Goal: Task Accomplishment & Management: Use online tool/utility

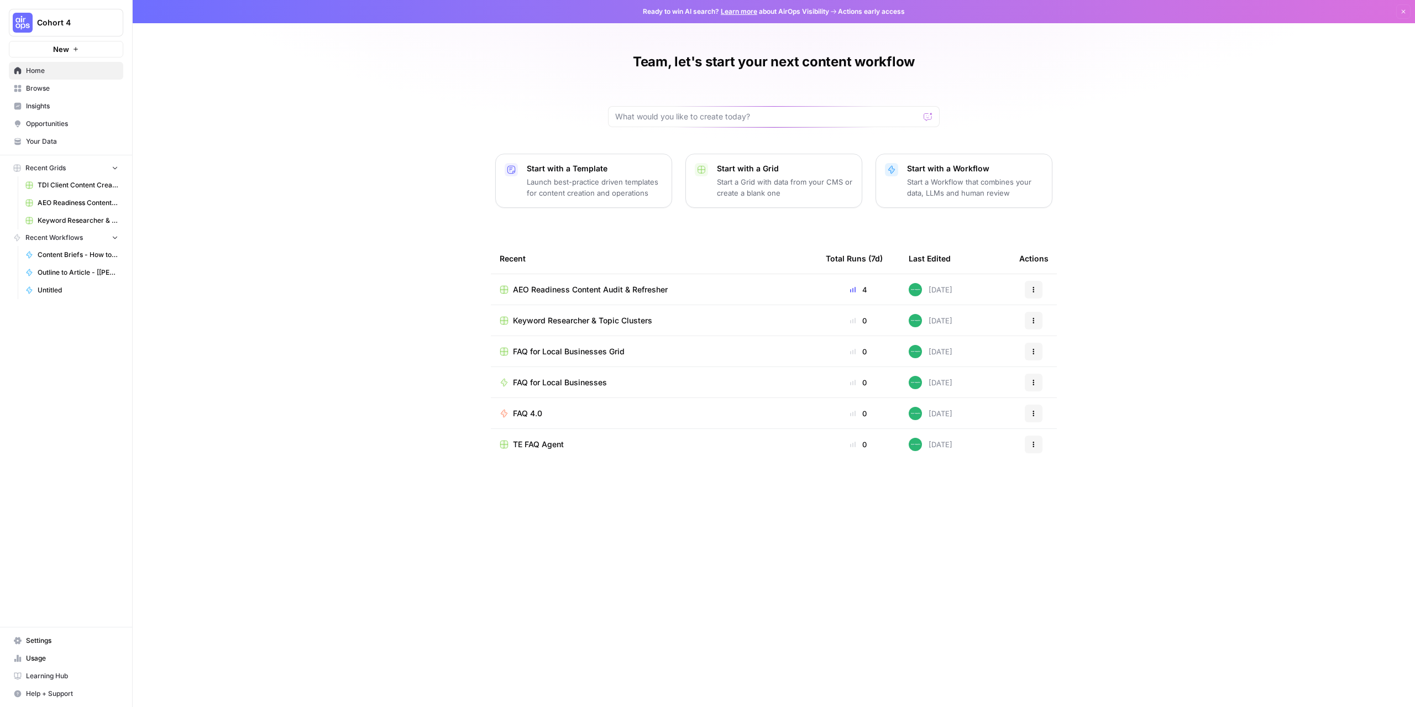
click at [434, 150] on div "Team, let's start your next content workflow Start with a Template Launch best-…" at bounding box center [774, 353] width 1282 height 707
click at [42, 88] on span "Browse" at bounding box center [72, 88] width 92 height 10
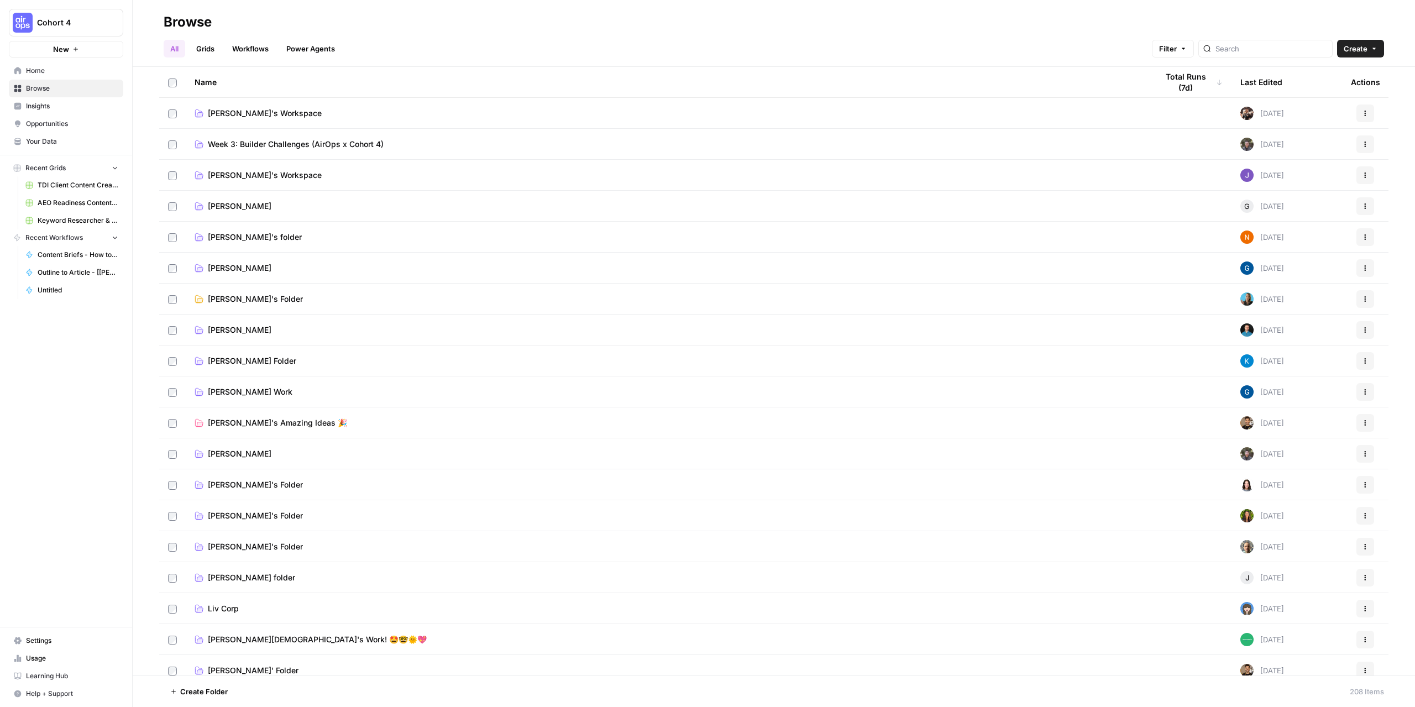
click at [53, 29] on button "Cohort 4" at bounding box center [66, 23] width 114 height 28
click at [59, 121] on span "Team Empathy" at bounding box center [107, 118] width 146 height 11
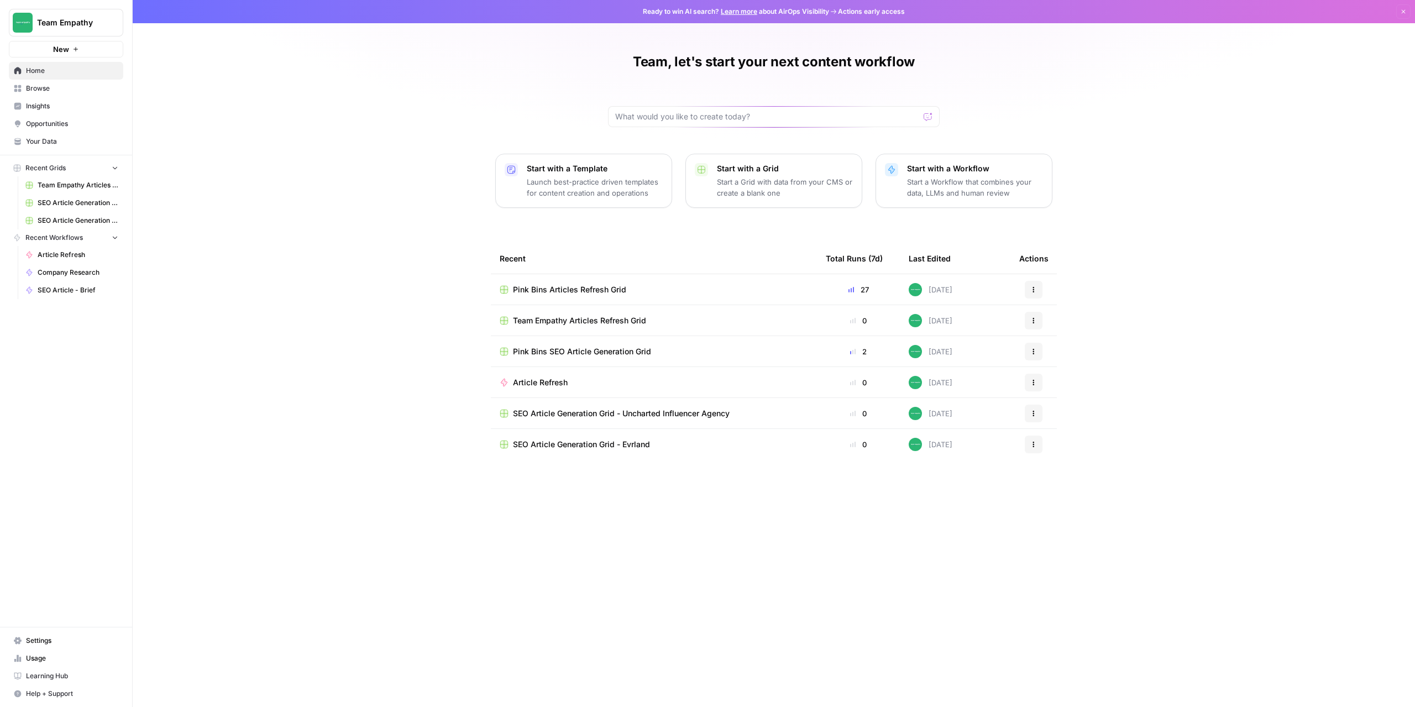
click at [41, 87] on span "Browse" at bounding box center [72, 88] width 92 height 10
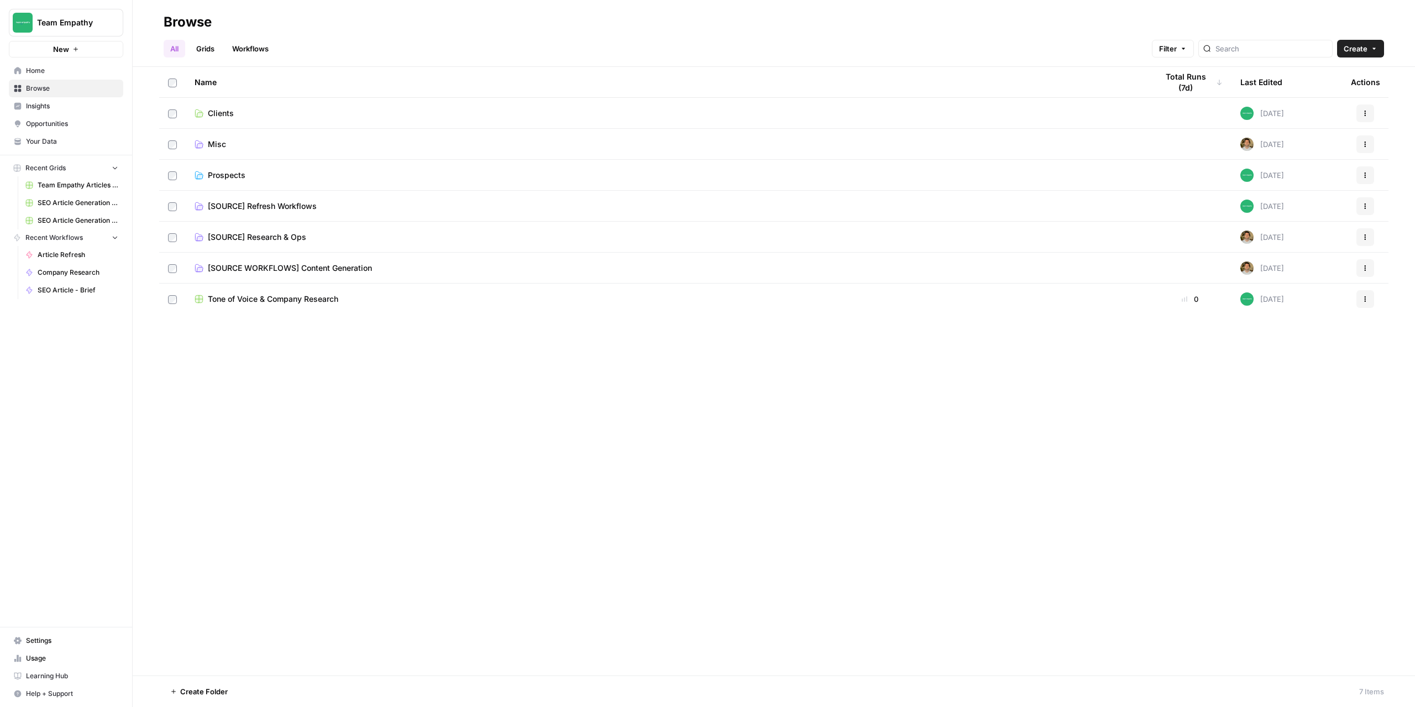
click at [218, 120] on td "Clients" at bounding box center [667, 113] width 963 height 30
click at [228, 116] on span "Clients" at bounding box center [221, 113] width 26 height 11
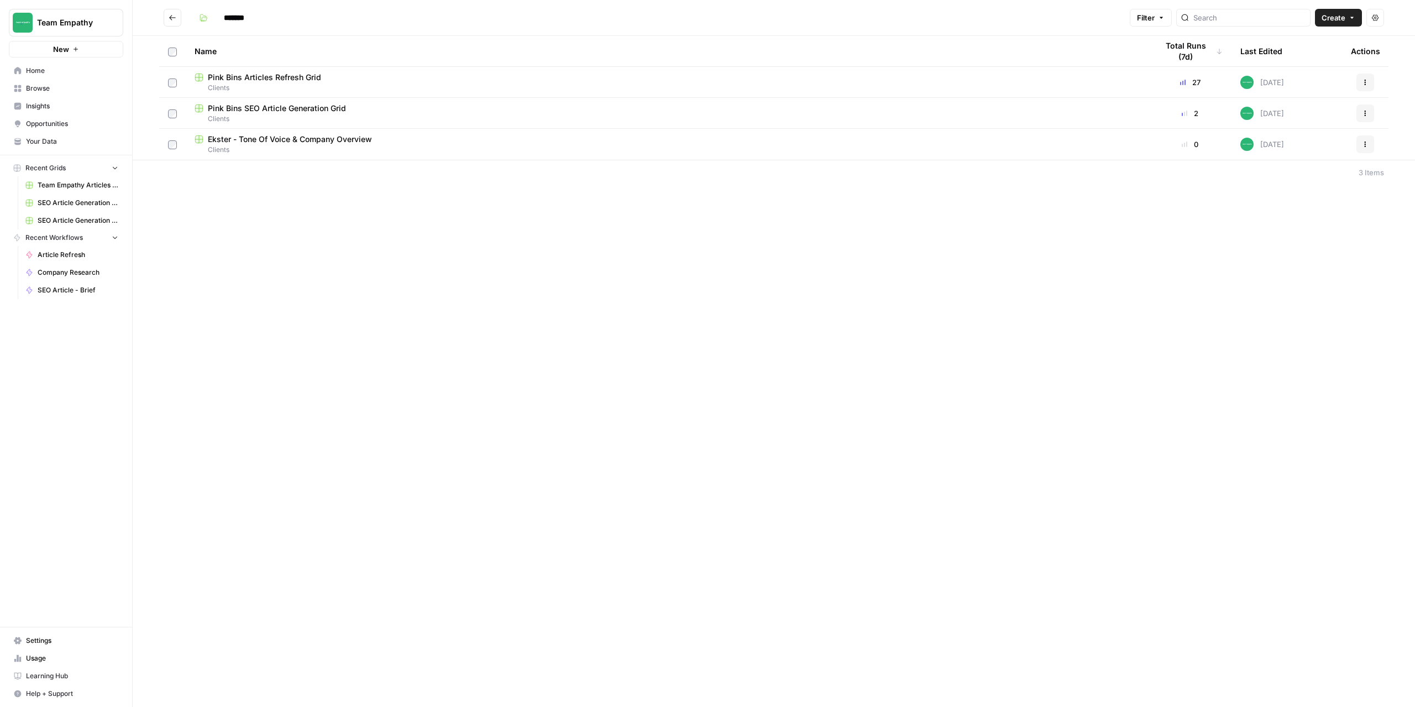
click at [264, 80] on span "Pink Bins Articles Refresh Grid" at bounding box center [264, 77] width 113 height 11
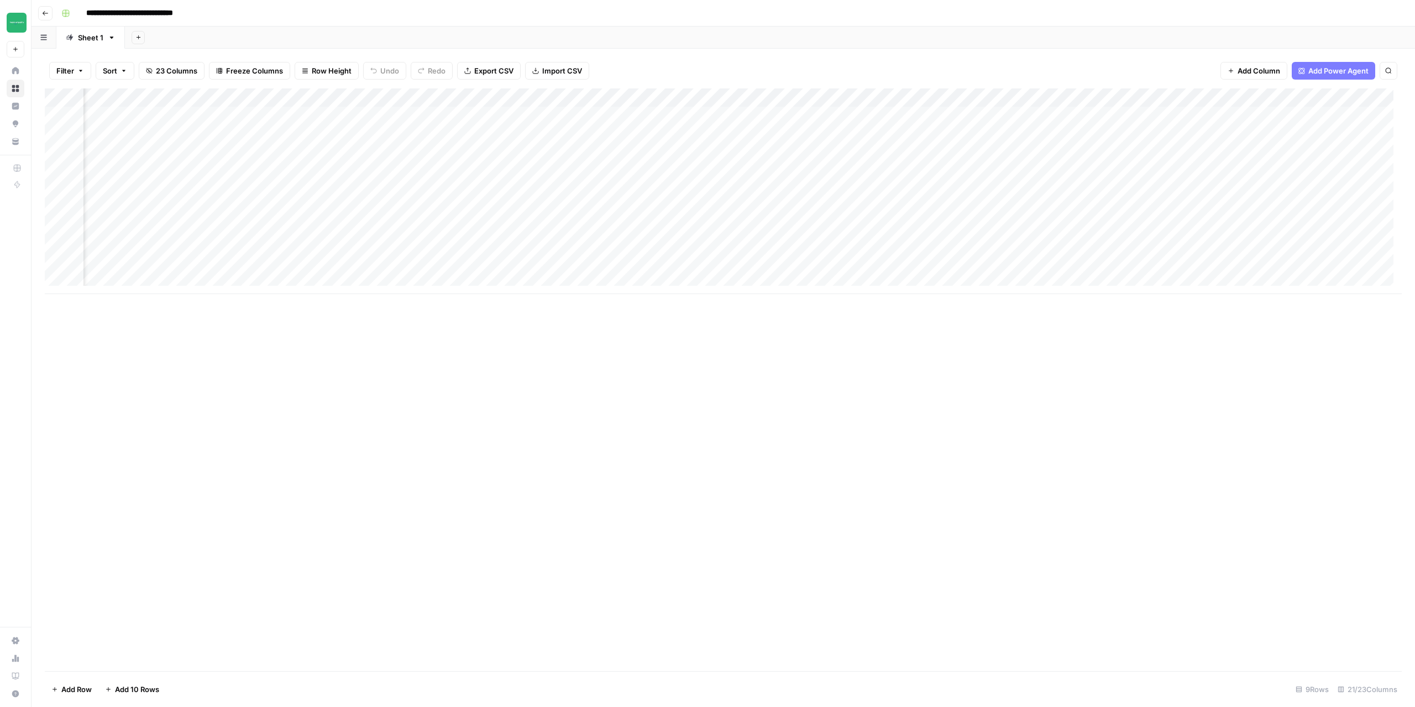
scroll to position [0, 1043]
click at [1108, 118] on div "Add Column" at bounding box center [723, 191] width 1357 height 206
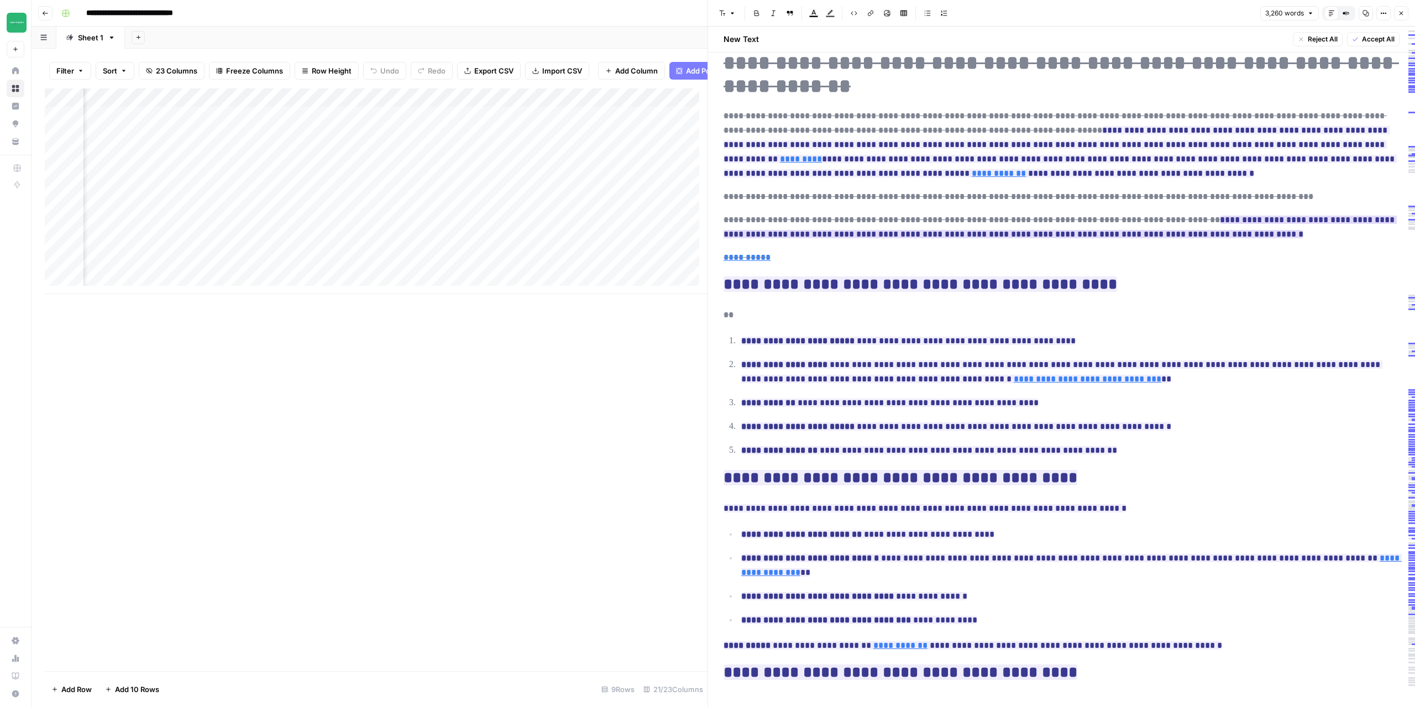
scroll to position [111, 0]
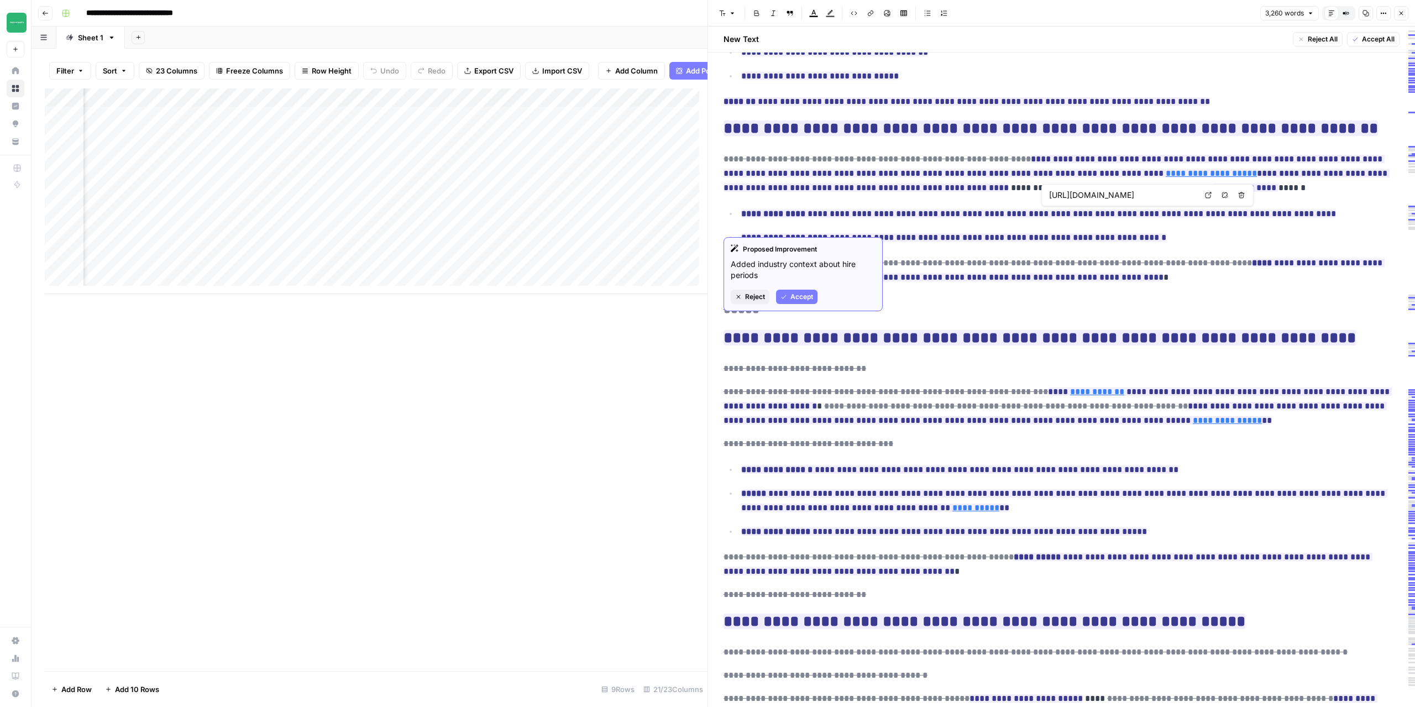
scroll to position [4864, 0]
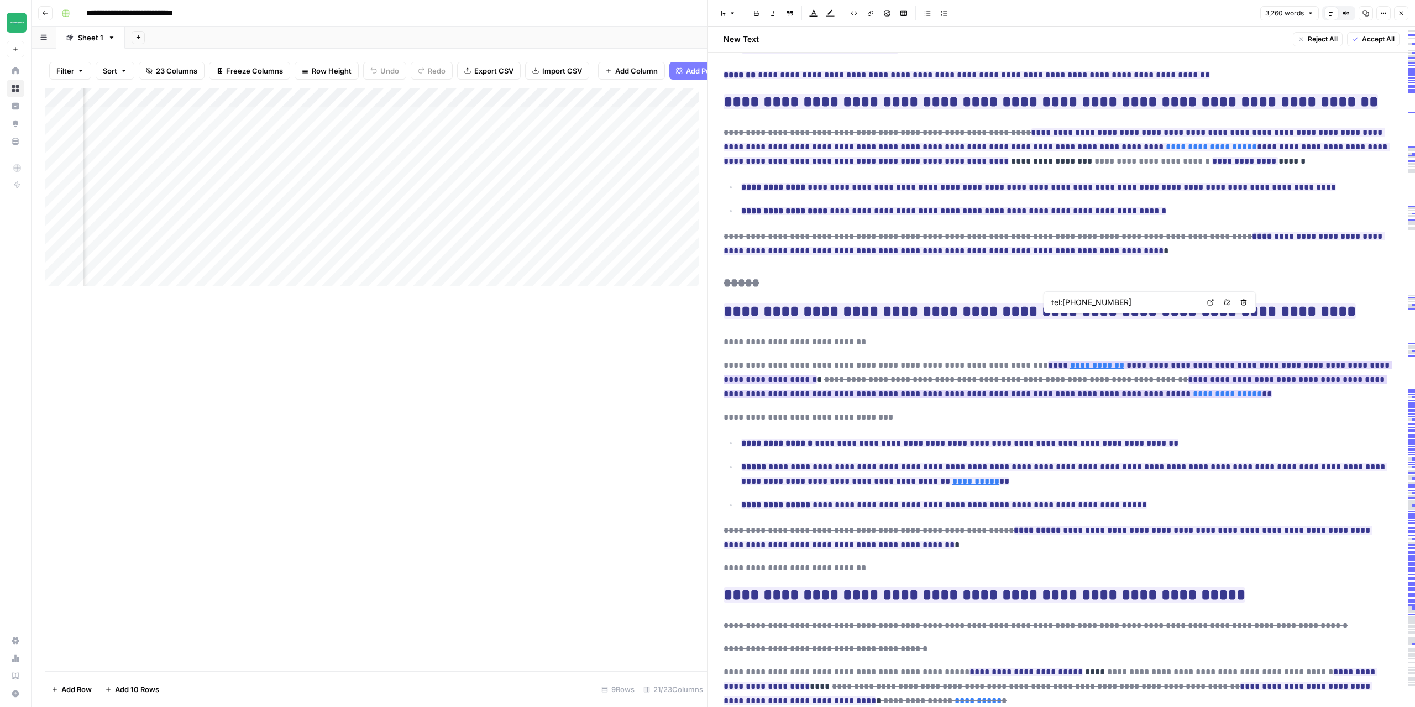
type input "https://rubbishdirect.co.nz/support/faq-pages/faq-products-services/faq-skip-bi…"
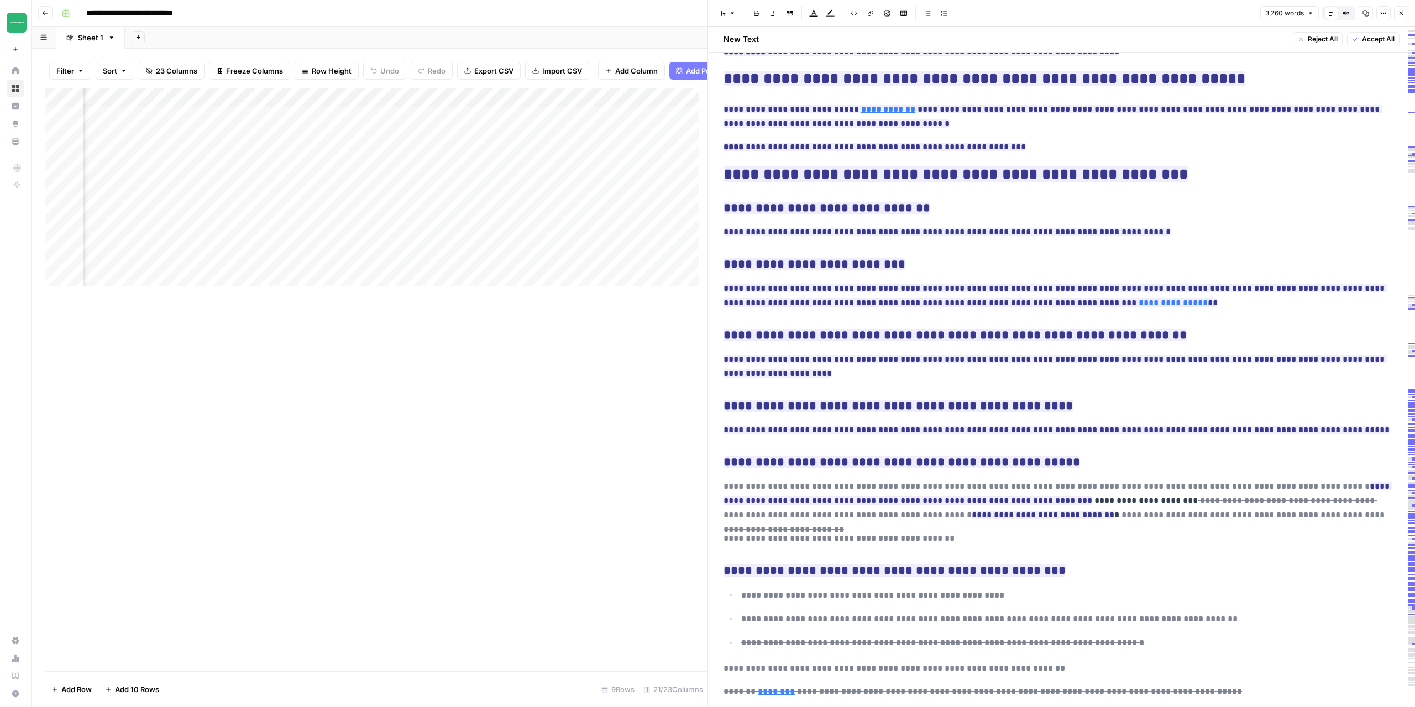
scroll to position [6097, 0]
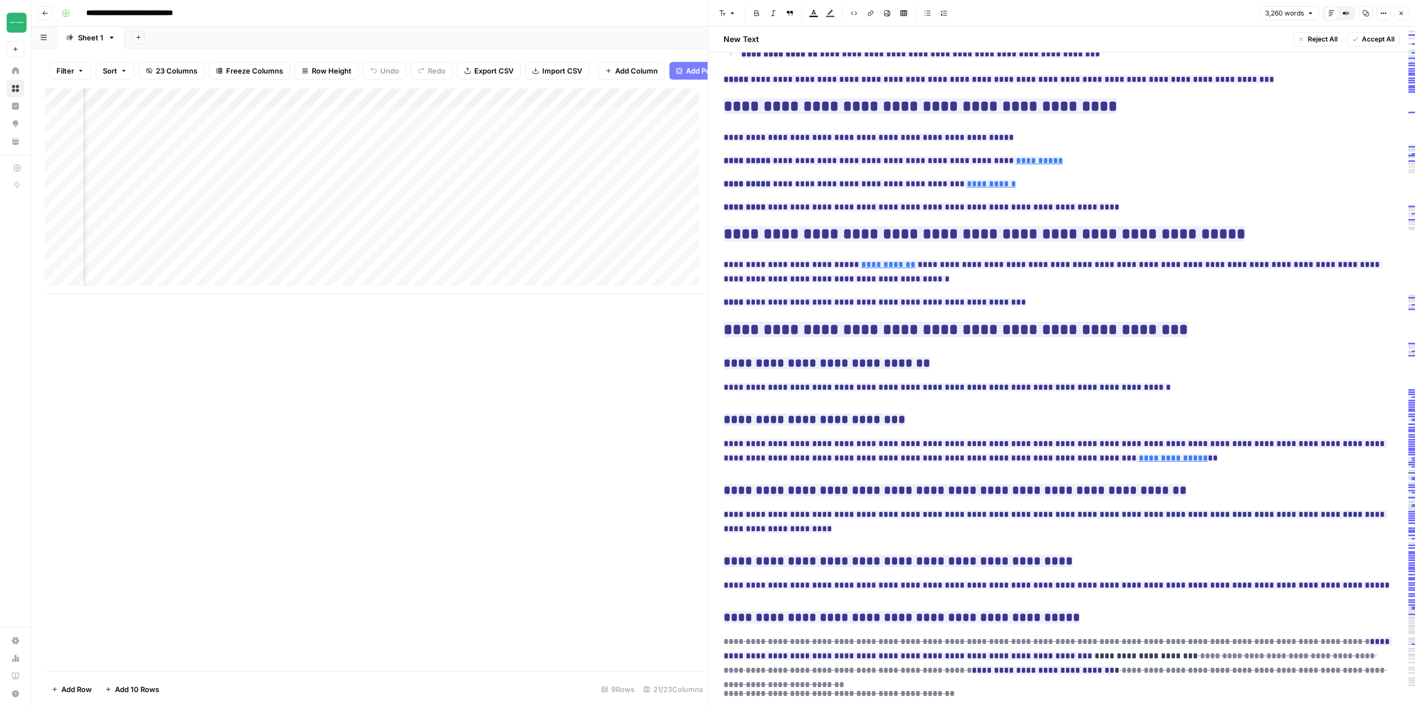
click at [1404, 9] on button "Close" at bounding box center [1401, 13] width 14 height 14
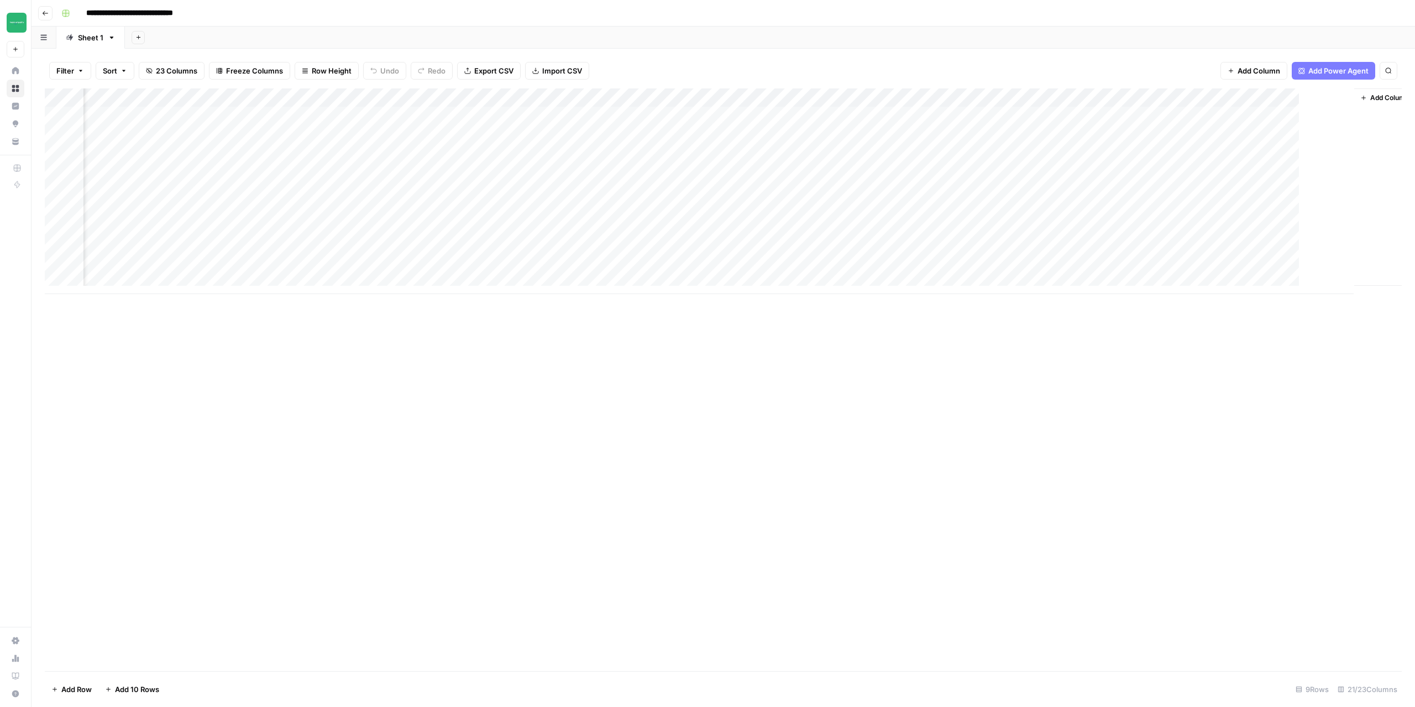
scroll to position [0, 1030]
click at [1038, 114] on div "Add Column" at bounding box center [723, 191] width 1357 height 206
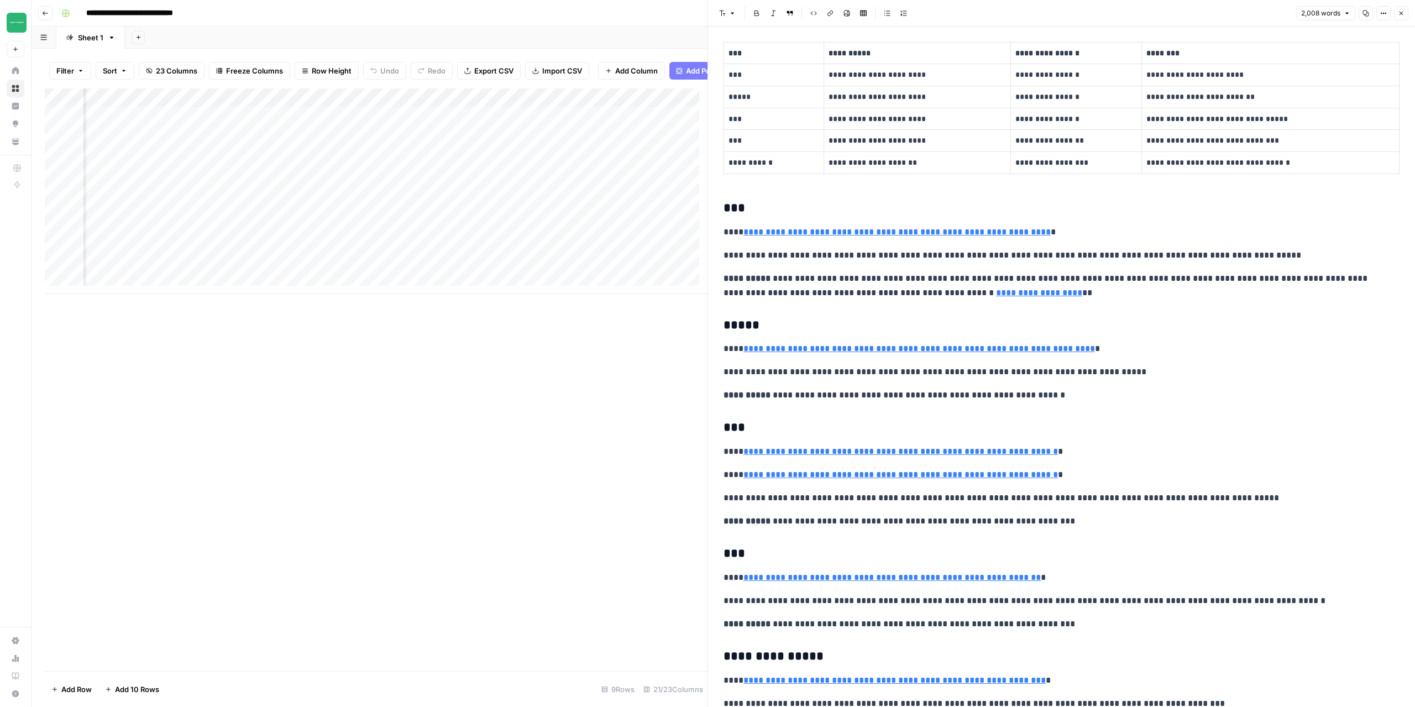
scroll to position [516, 0]
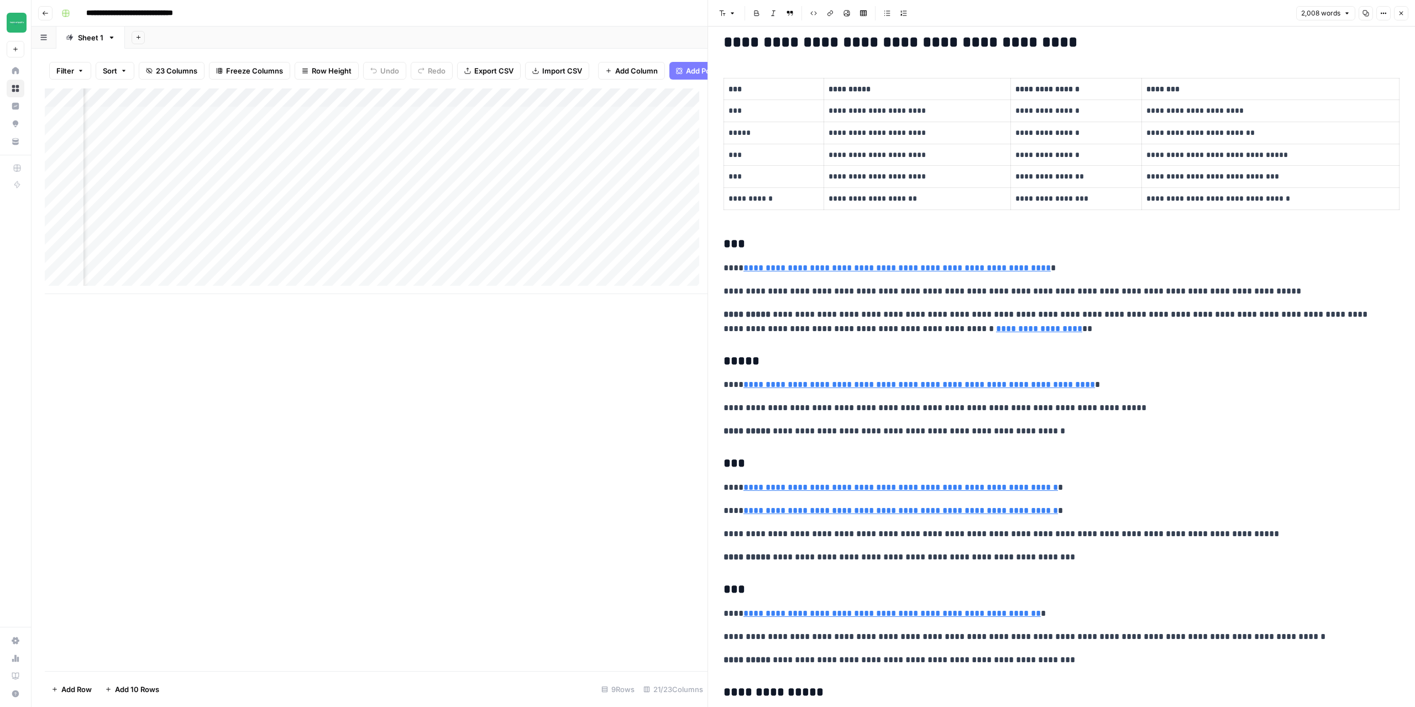
drag, startPoint x: 726, startPoint y: 266, endPoint x: 756, endPoint y: 398, distance: 135.4
click at [726, 266] on p "**********" at bounding box center [1058, 268] width 668 height 14
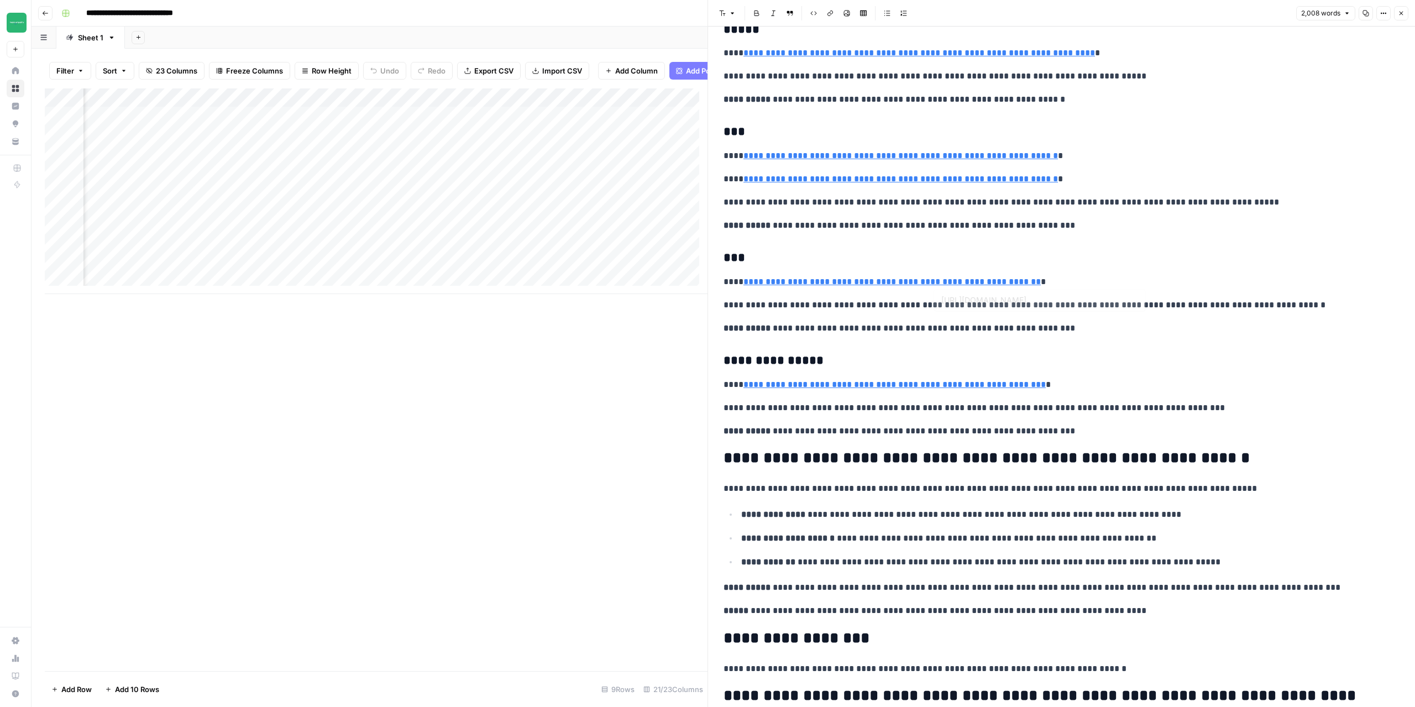
type input "https://pinkbins.co.nz/wp-content/uploads/PINK-BINS-6M-OLD-1024x604.png"
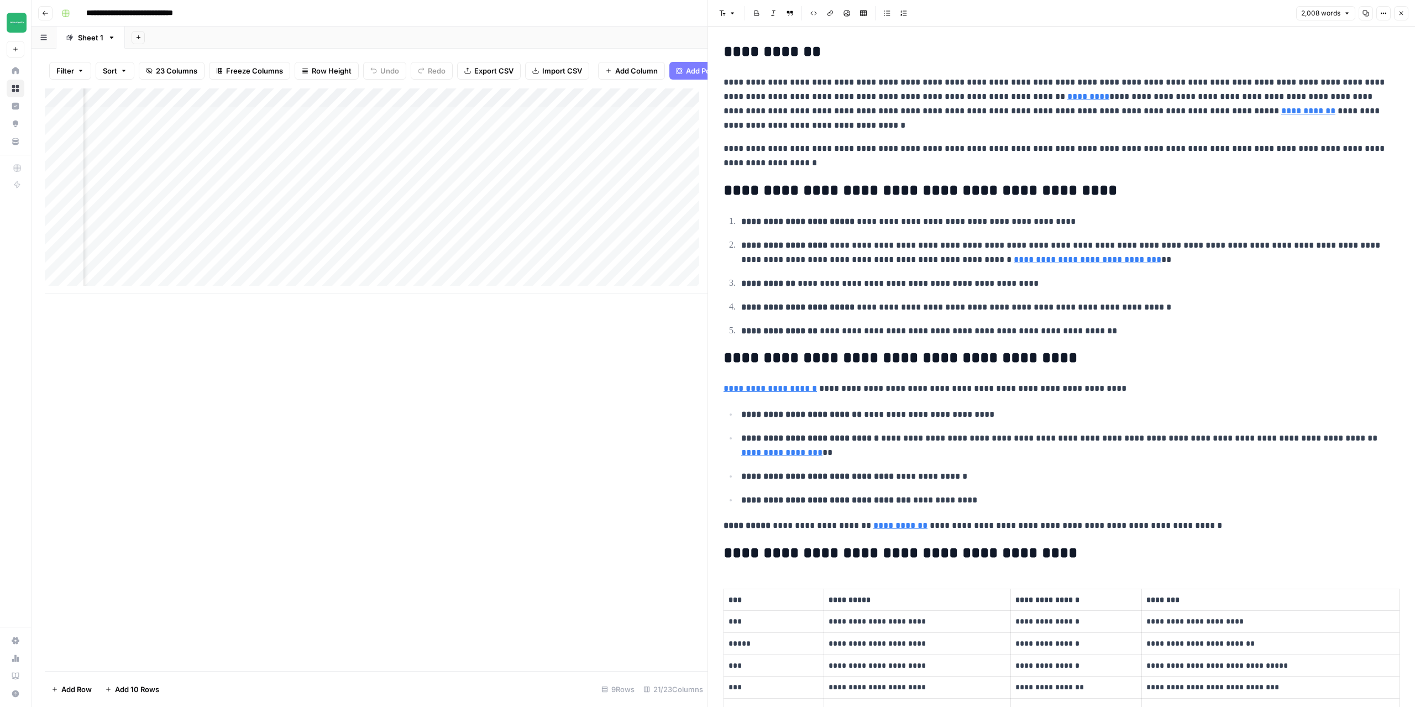
scroll to position [0, 0]
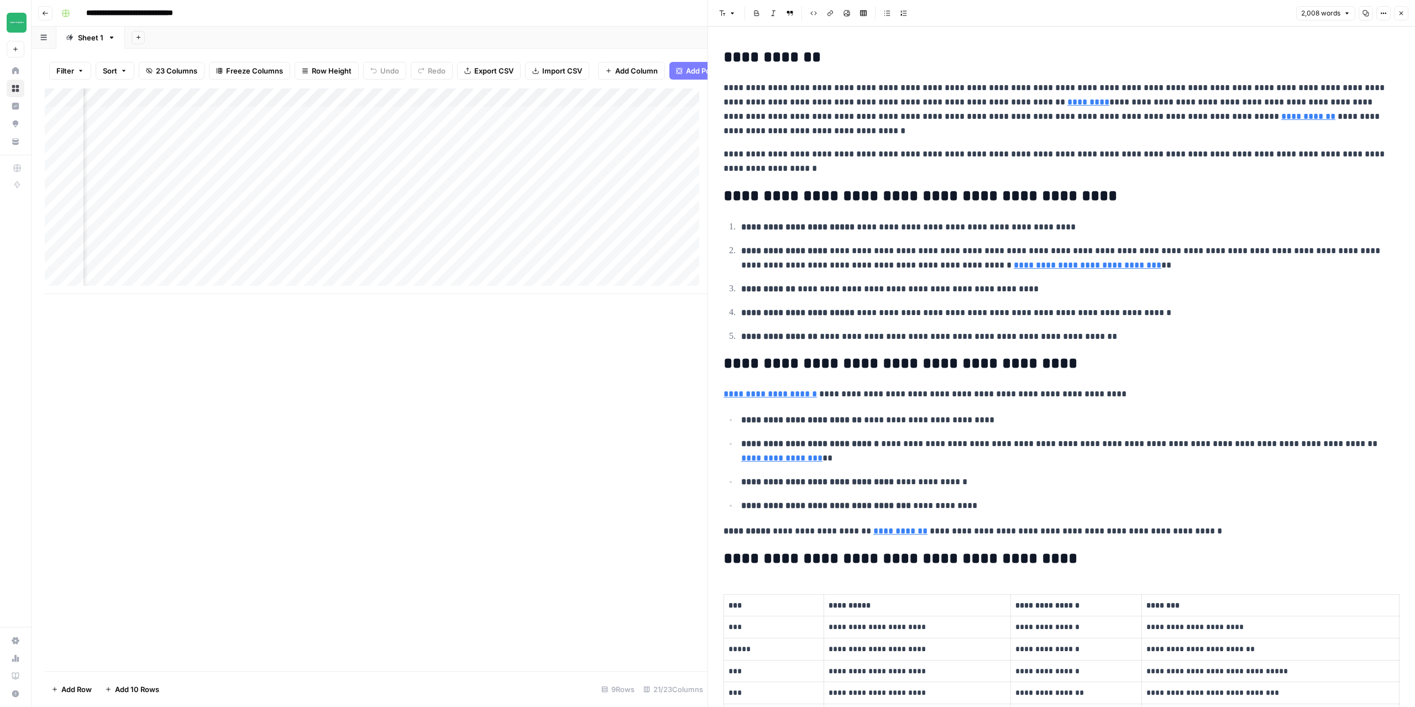
click at [1405, 15] on button "Close" at bounding box center [1401, 13] width 14 height 14
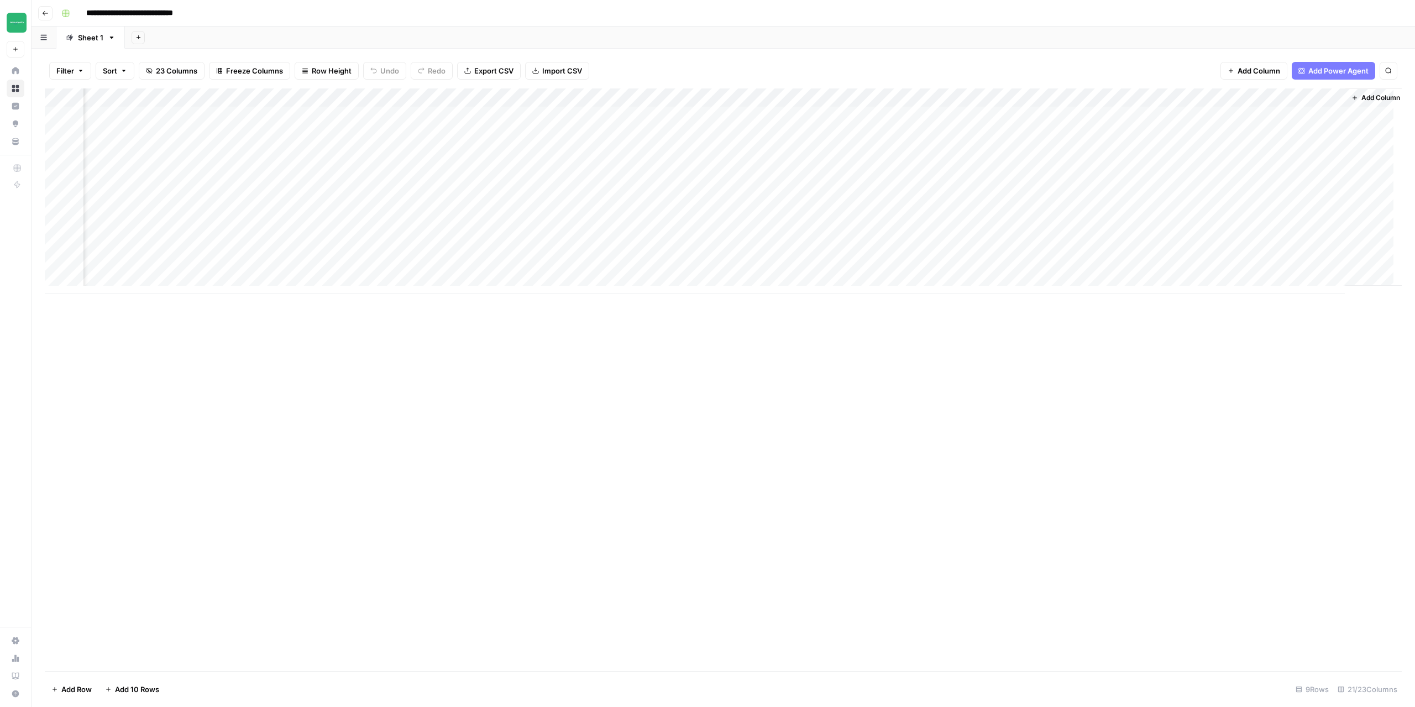
click at [1230, 137] on div "Add Column" at bounding box center [723, 191] width 1357 height 206
click at [1119, 137] on div "Add Column" at bounding box center [723, 191] width 1357 height 206
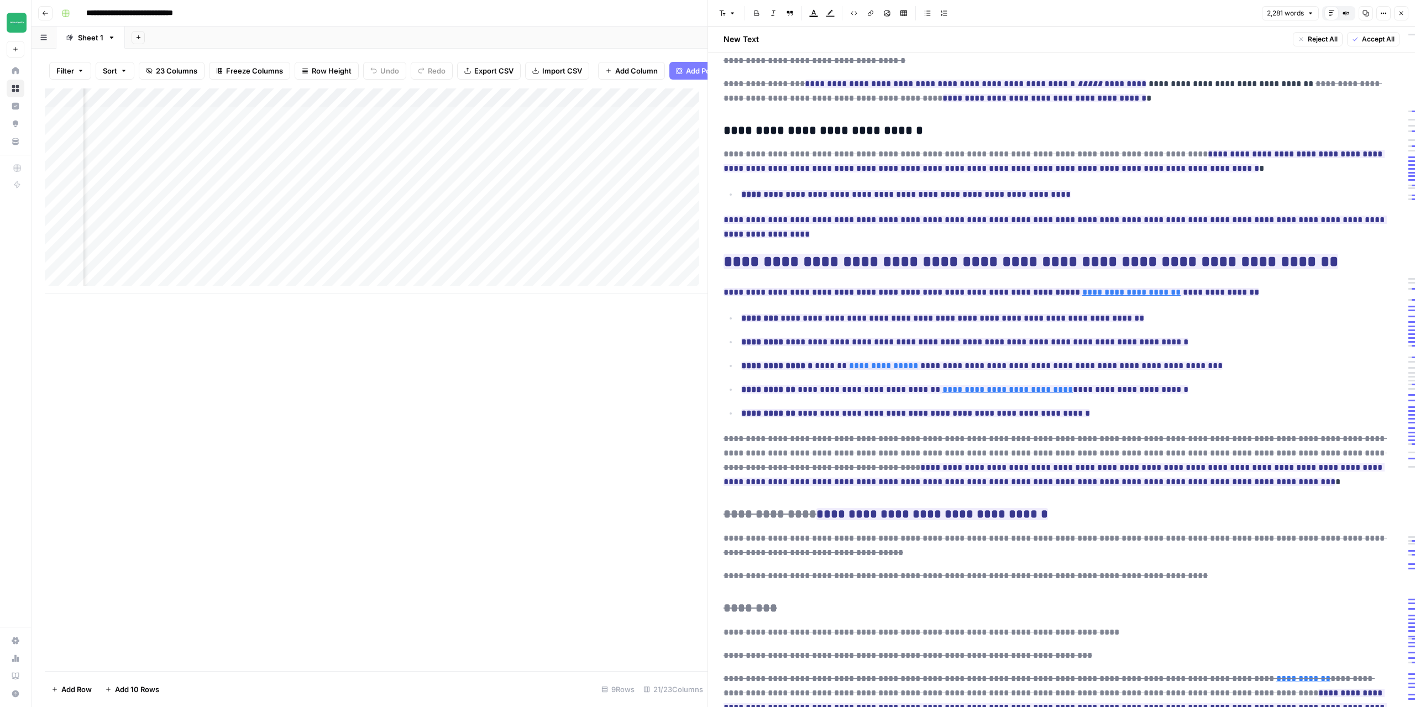
scroll to position [1555, 0]
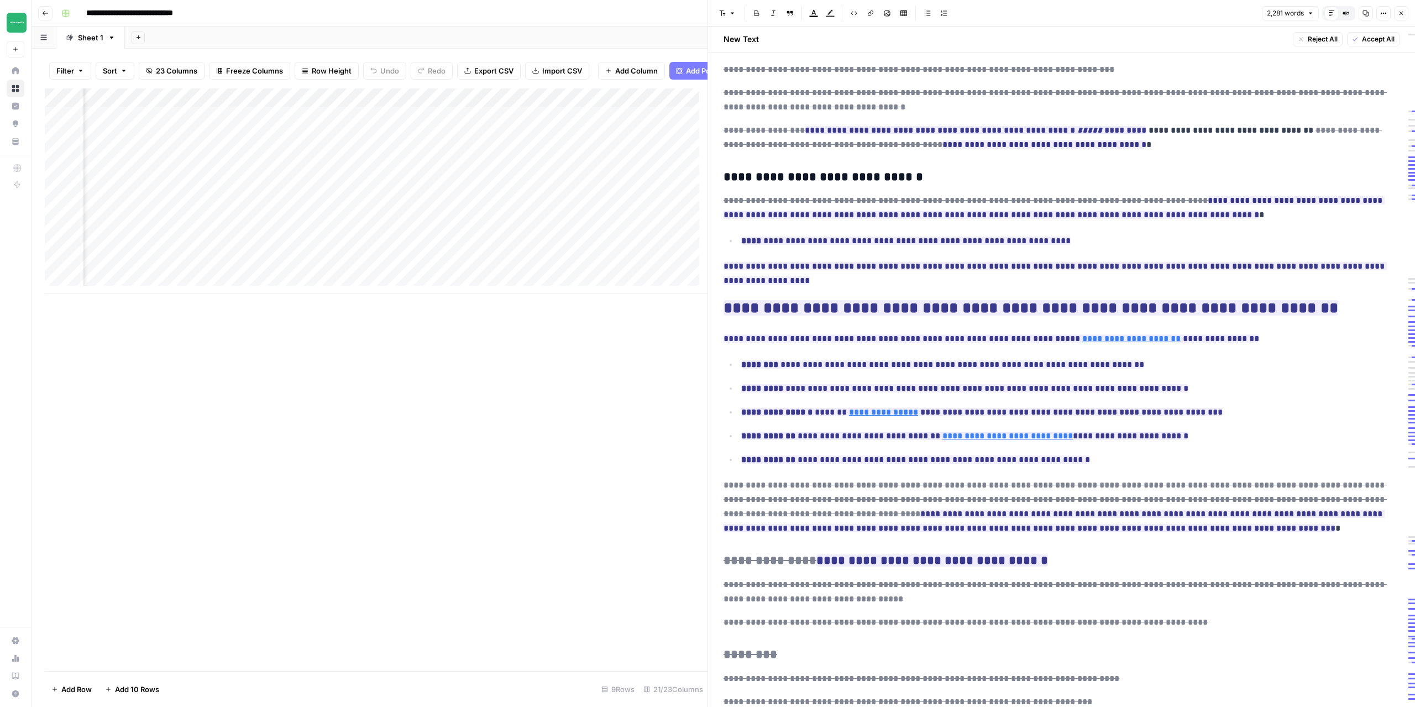
click at [1405, 14] on button "Close" at bounding box center [1401, 13] width 14 height 14
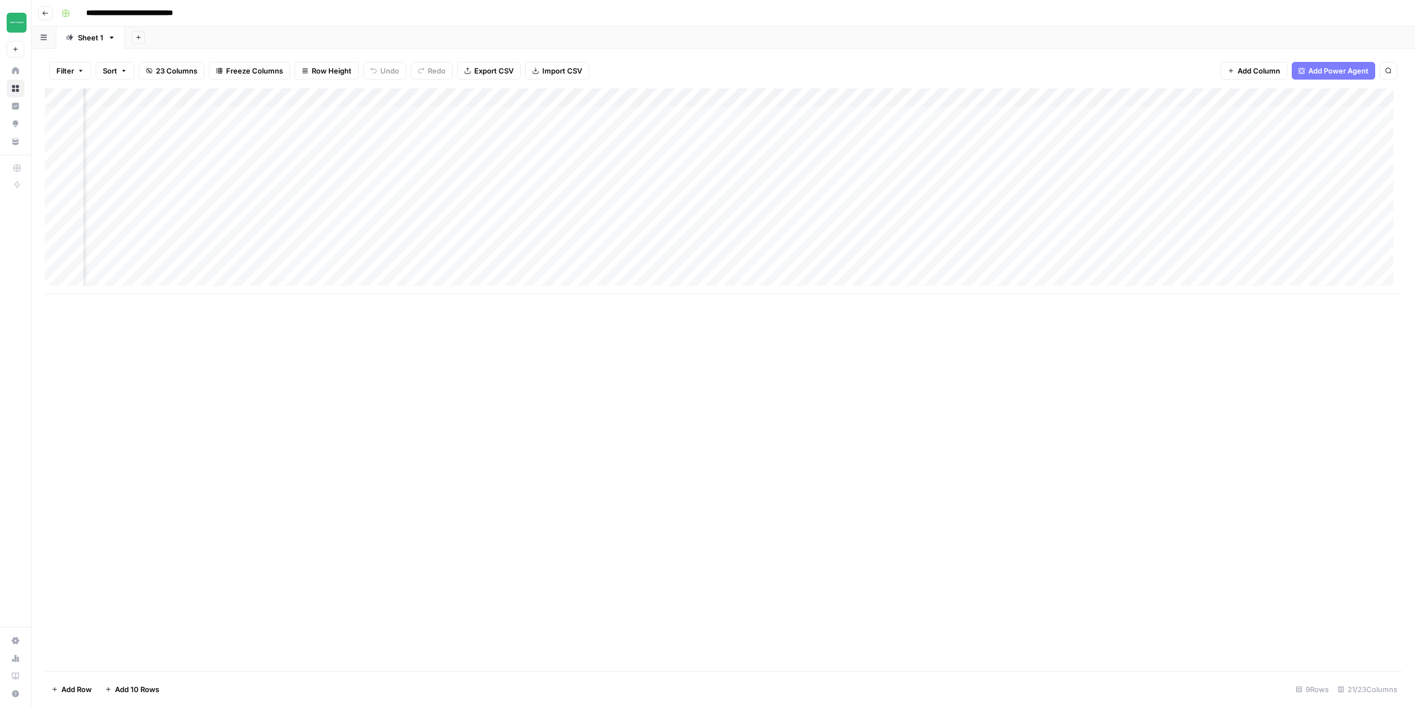
scroll to position [0, 1043]
click at [910, 98] on div "Add Column" at bounding box center [723, 191] width 1357 height 206
click at [873, 208] on span "Edit Workflow" at bounding box center [900, 206] width 97 height 11
click at [1020, 153] on div "Add Column" at bounding box center [723, 191] width 1357 height 206
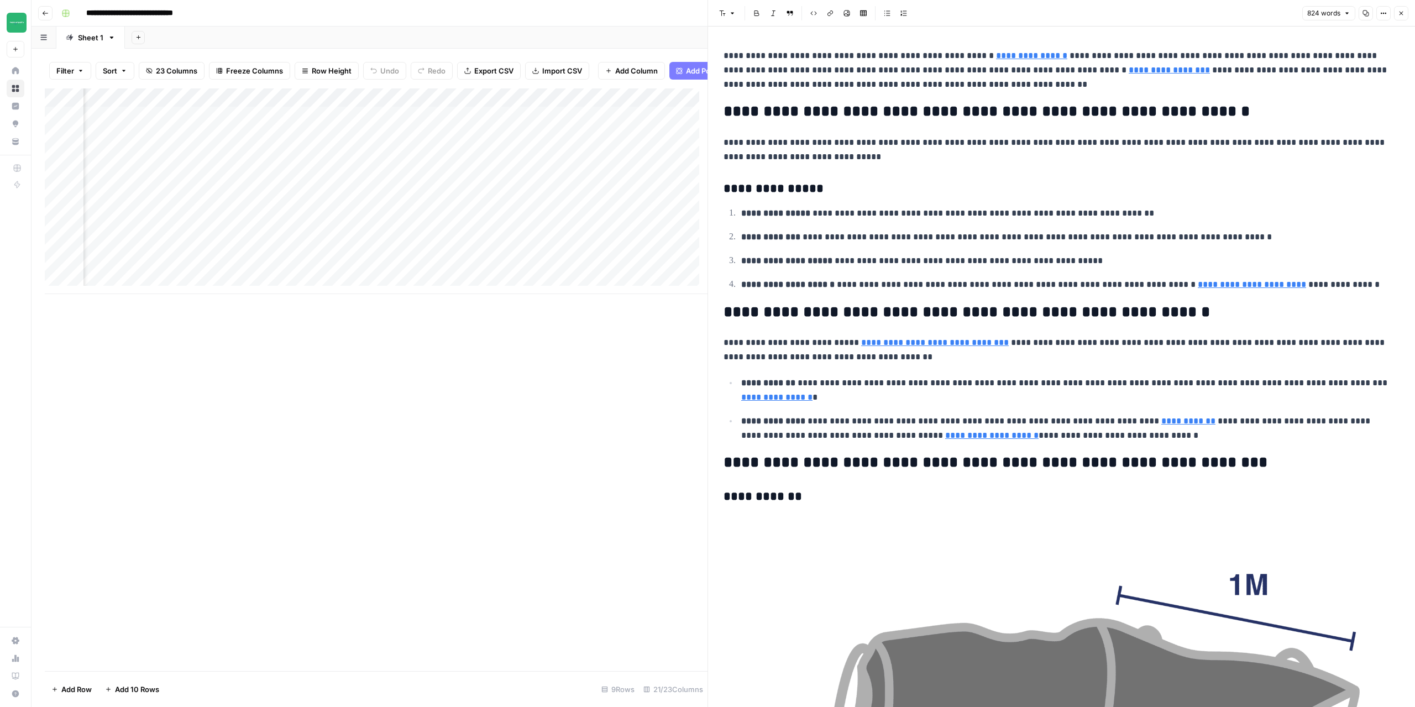
type input "https://pinkbins.co.nz/product/pink-bags/"
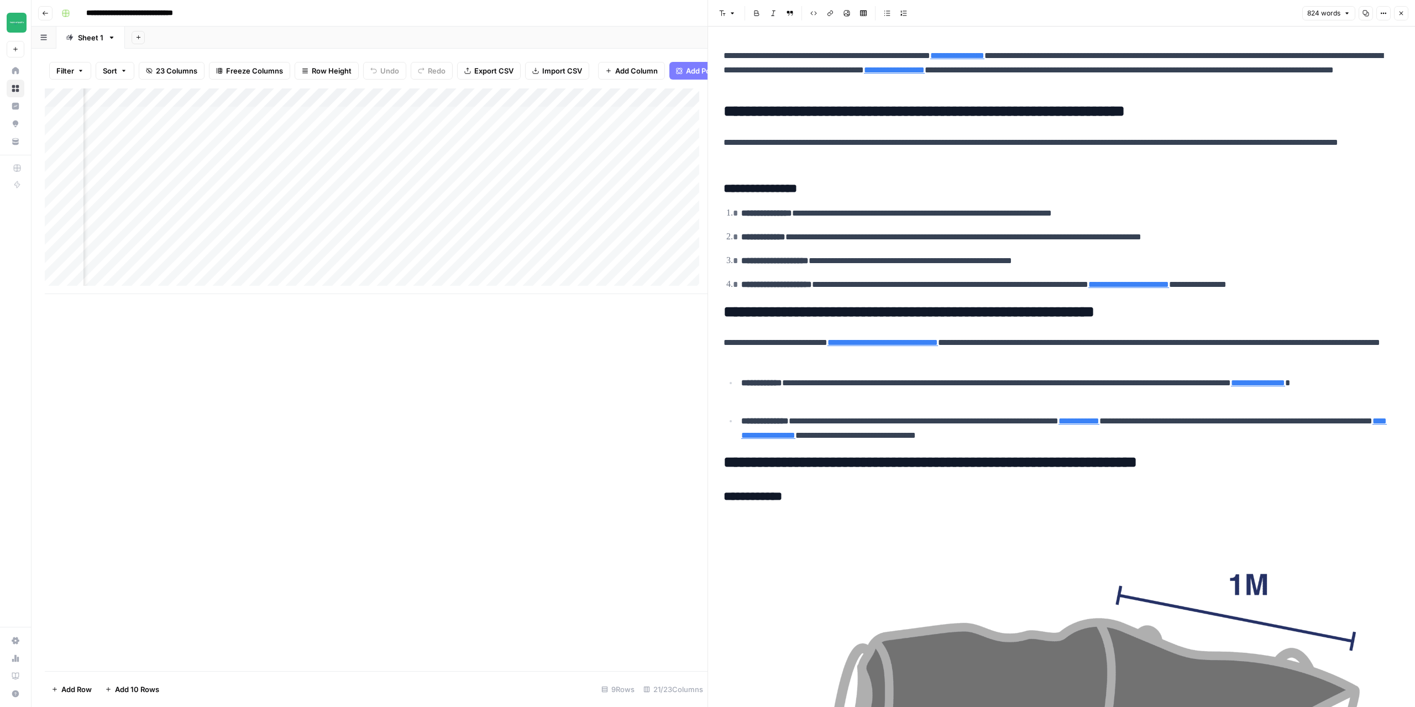
scroll to position [0, 1737]
click at [475, 472] on div "Add Column" at bounding box center [376, 379] width 663 height 583
click at [647, 286] on div "Add Column" at bounding box center [677, 186] width 61 height 197
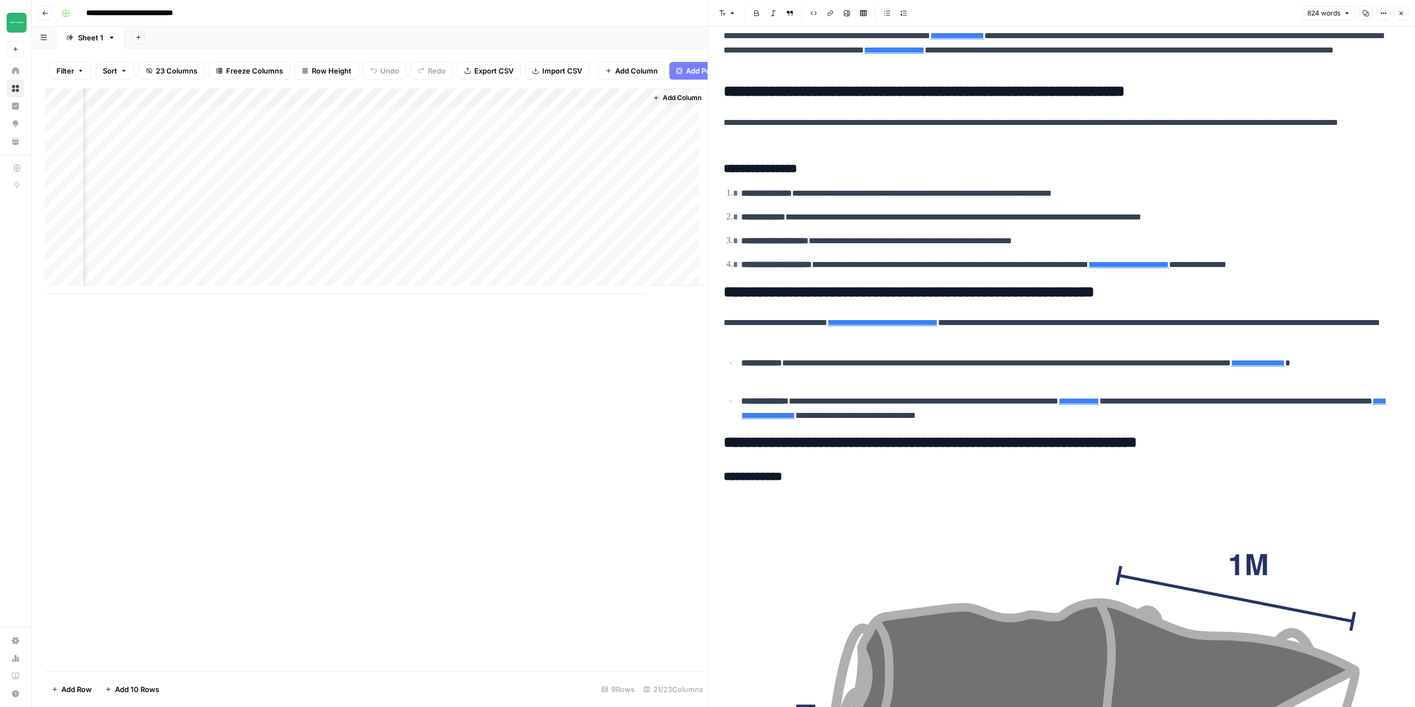
scroll to position [0, 0]
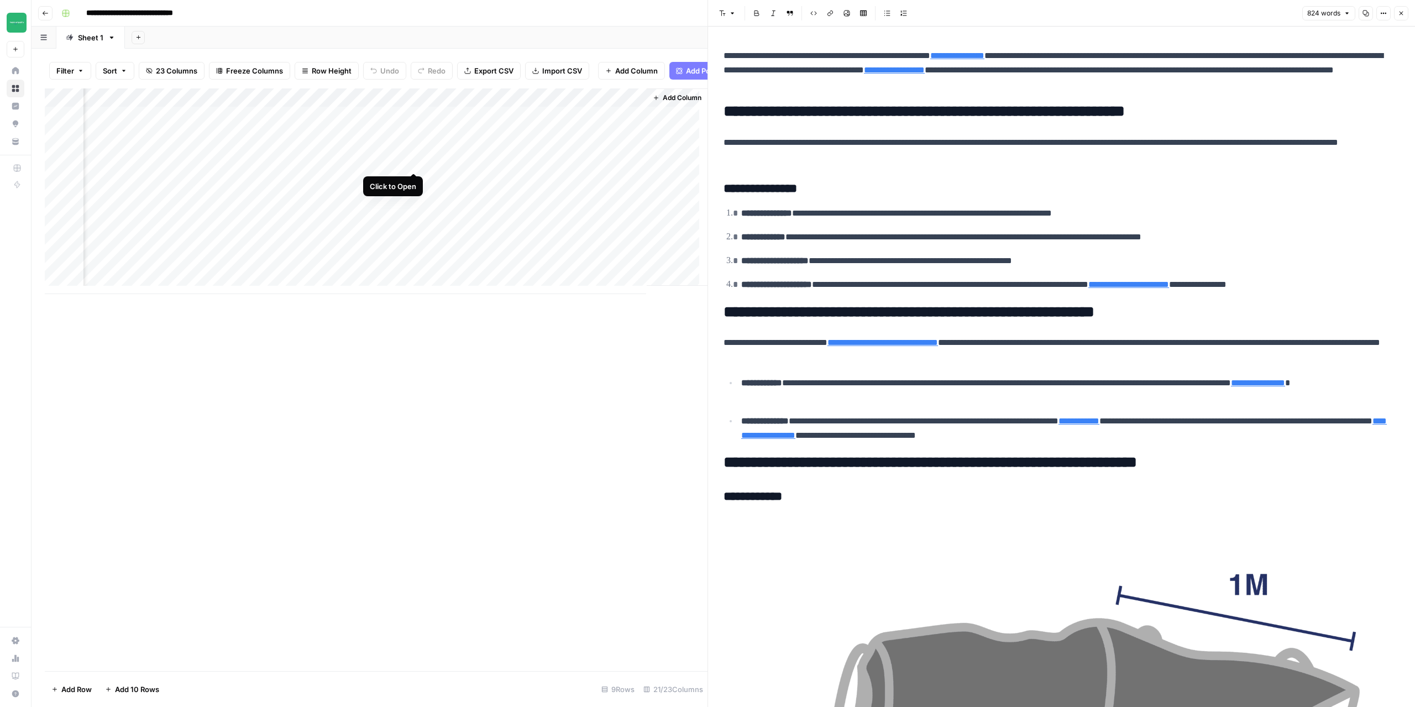
click at [411, 162] on div "Add Column" at bounding box center [376, 191] width 663 height 206
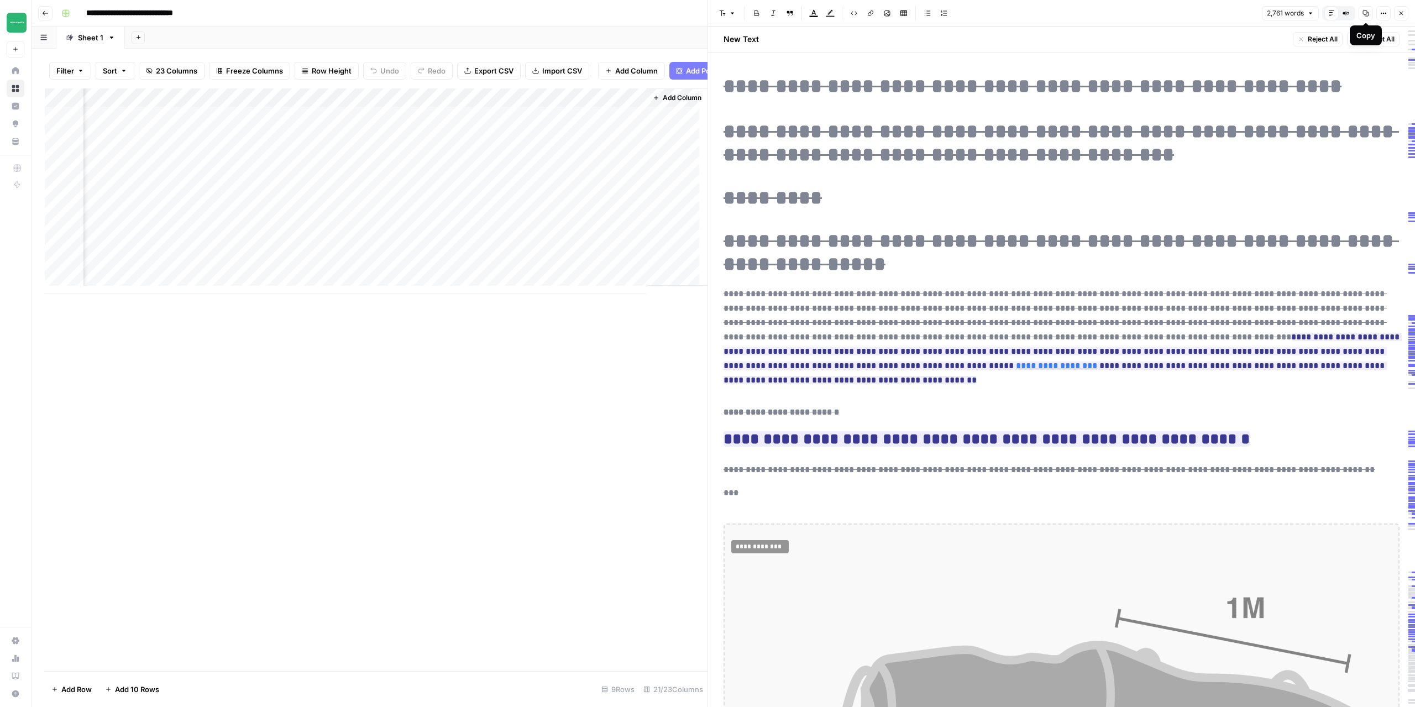
click at [1367, 17] on button "Copy" at bounding box center [1366, 13] width 14 height 14
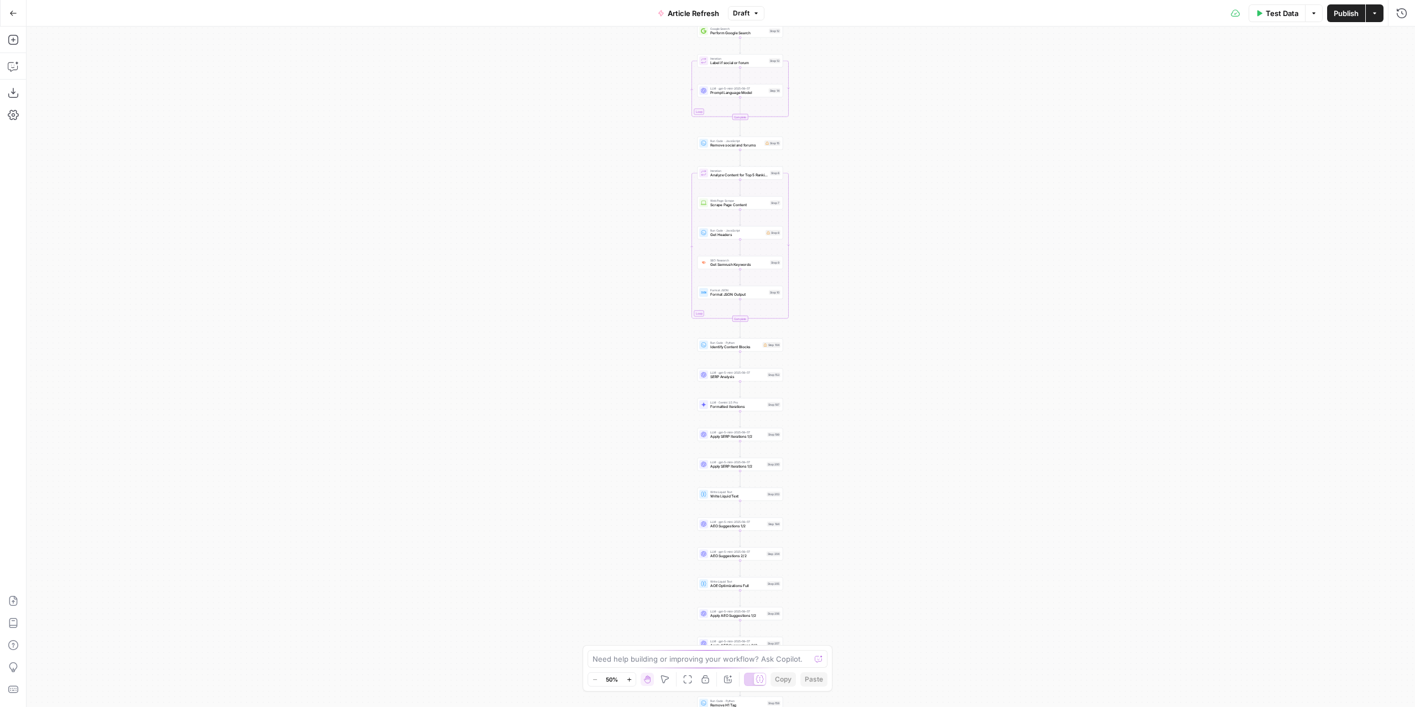
drag, startPoint x: 895, startPoint y: 123, endPoint x: 914, endPoint y: 367, distance: 244.5
click at [915, 383] on div "true false true false true false Workflow Input Settings Inputs Power Agent Ide…" at bounding box center [721, 367] width 1389 height 680
drag, startPoint x: 918, startPoint y: 180, endPoint x: 905, endPoint y: 345, distance: 166.3
click at [905, 345] on div "true false true false true false Workflow Input Settings Inputs Power Agent Ide…" at bounding box center [721, 367] width 1389 height 680
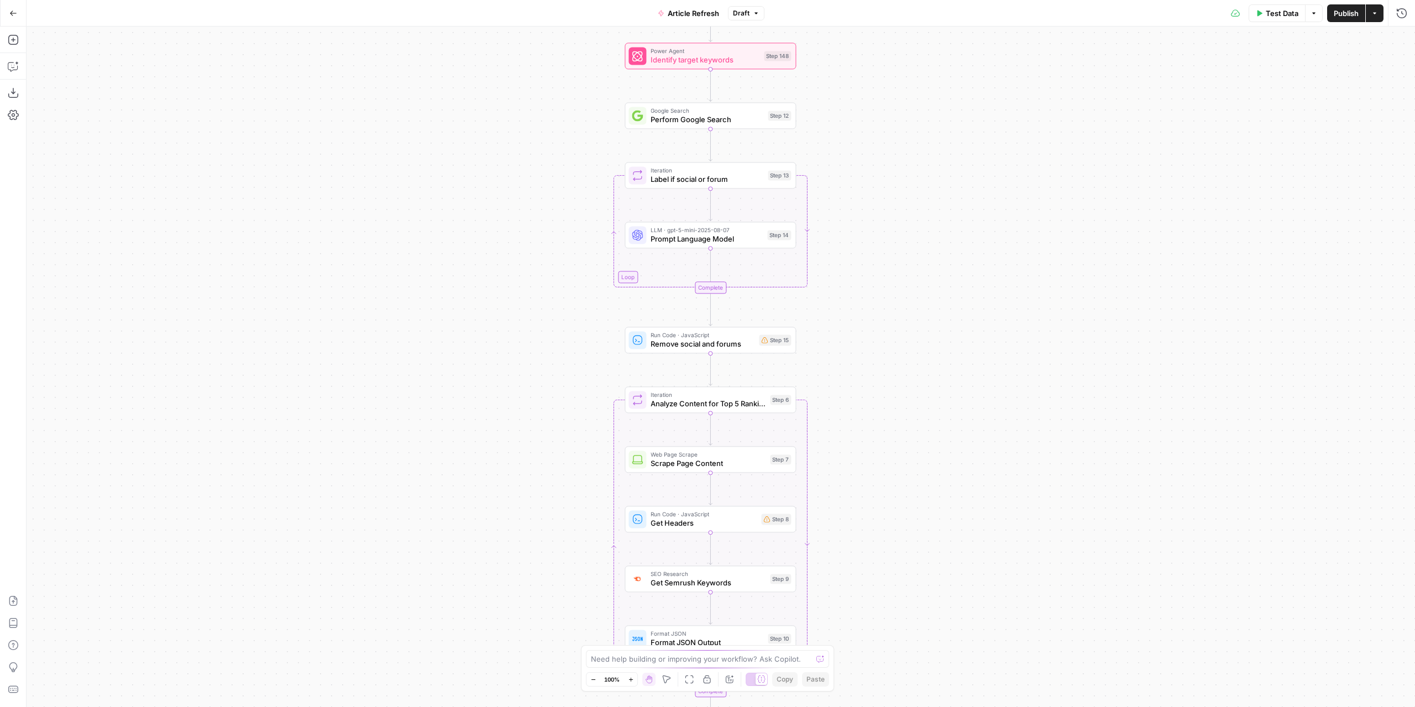
drag, startPoint x: 965, startPoint y: 310, endPoint x: 981, endPoint y: 174, distance: 136.3
click at [981, 174] on div "true false true false true false Workflow Input Settings Inputs Power Agent Ide…" at bounding box center [721, 367] width 1389 height 680
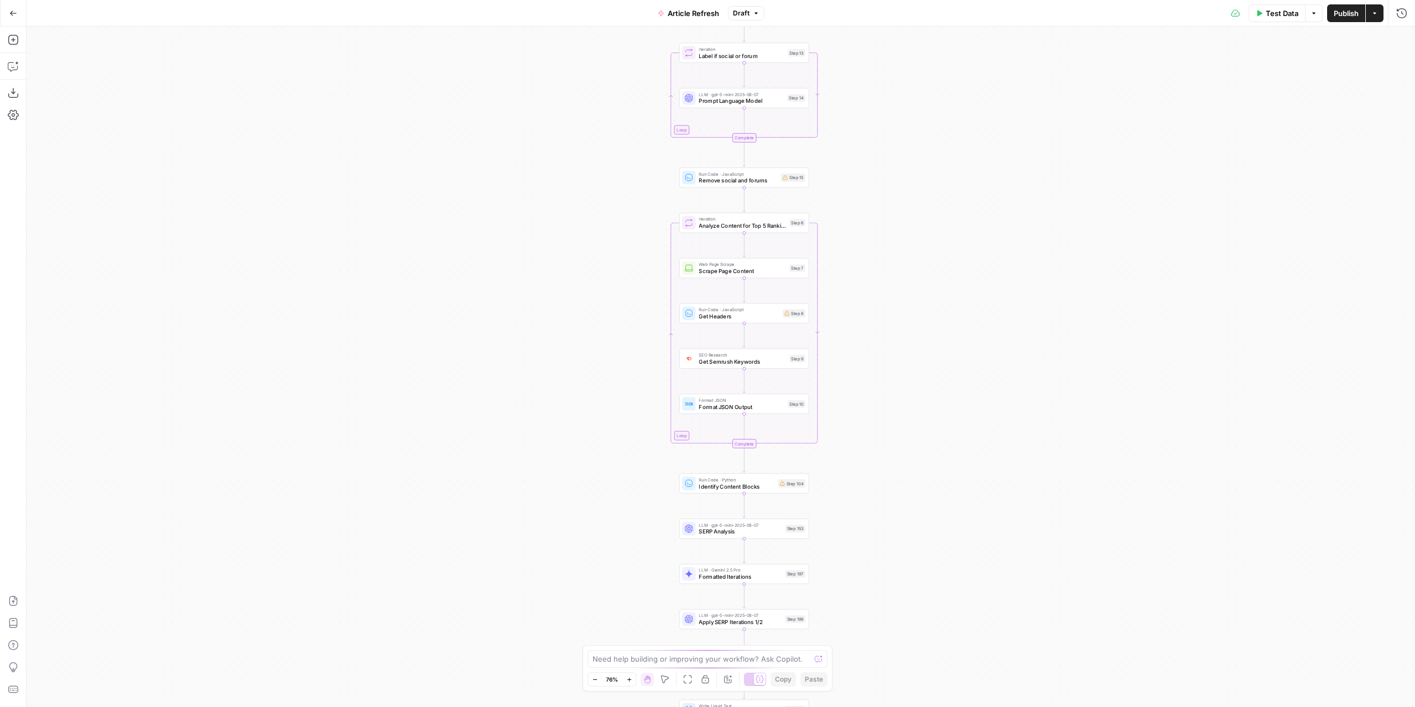
drag, startPoint x: 943, startPoint y: 281, endPoint x: 920, endPoint y: 147, distance: 135.8
click at [915, 98] on div "true false true false true false Workflow Input Settings Inputs Power Agent Ide…" at bounding box center [721, 367] width 1389 height 680
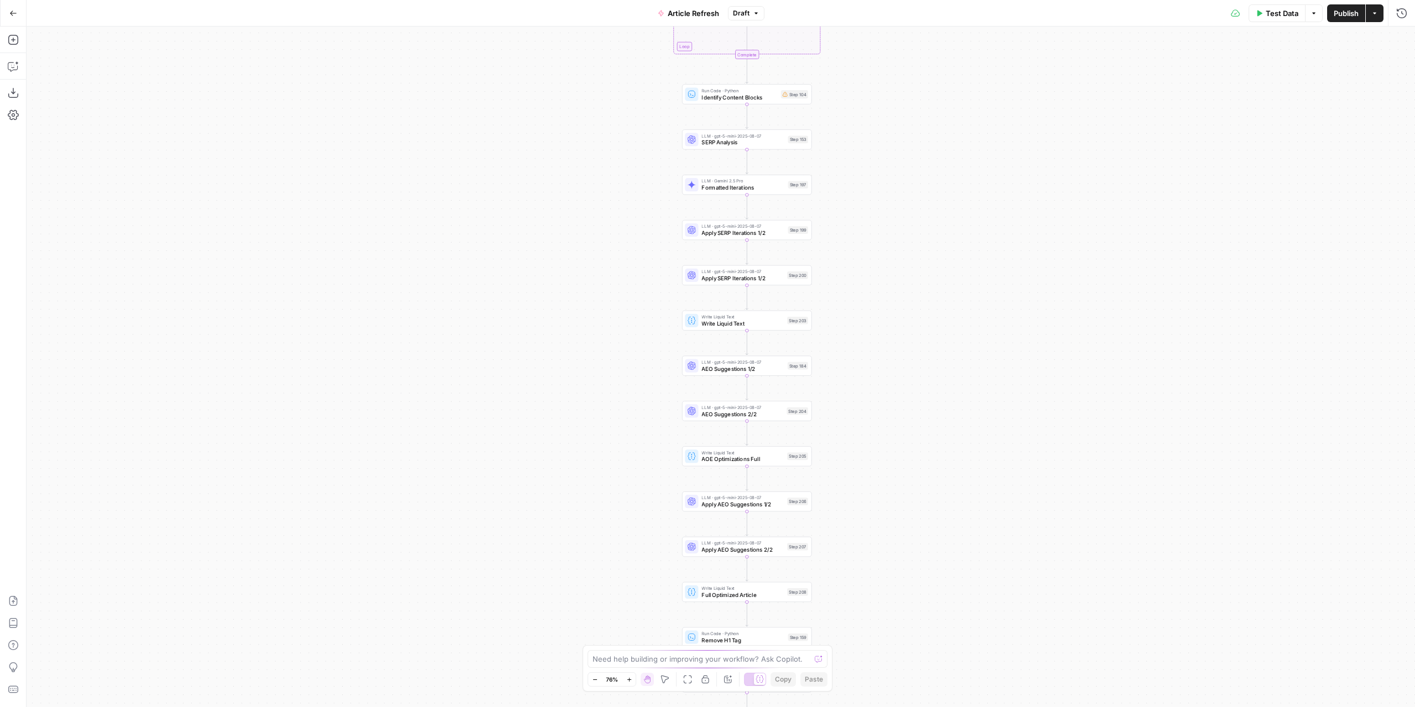
drag, startPoint x: 929, startPoint y: 403, endPoint x: 936, endPoint y: 217, distance: 186.4
click at [943, 96] on div "true false true false true false Workflow Input Settings Inputs Power Agent Ide…" at bounding box center [721, 367] width 1389 height 680
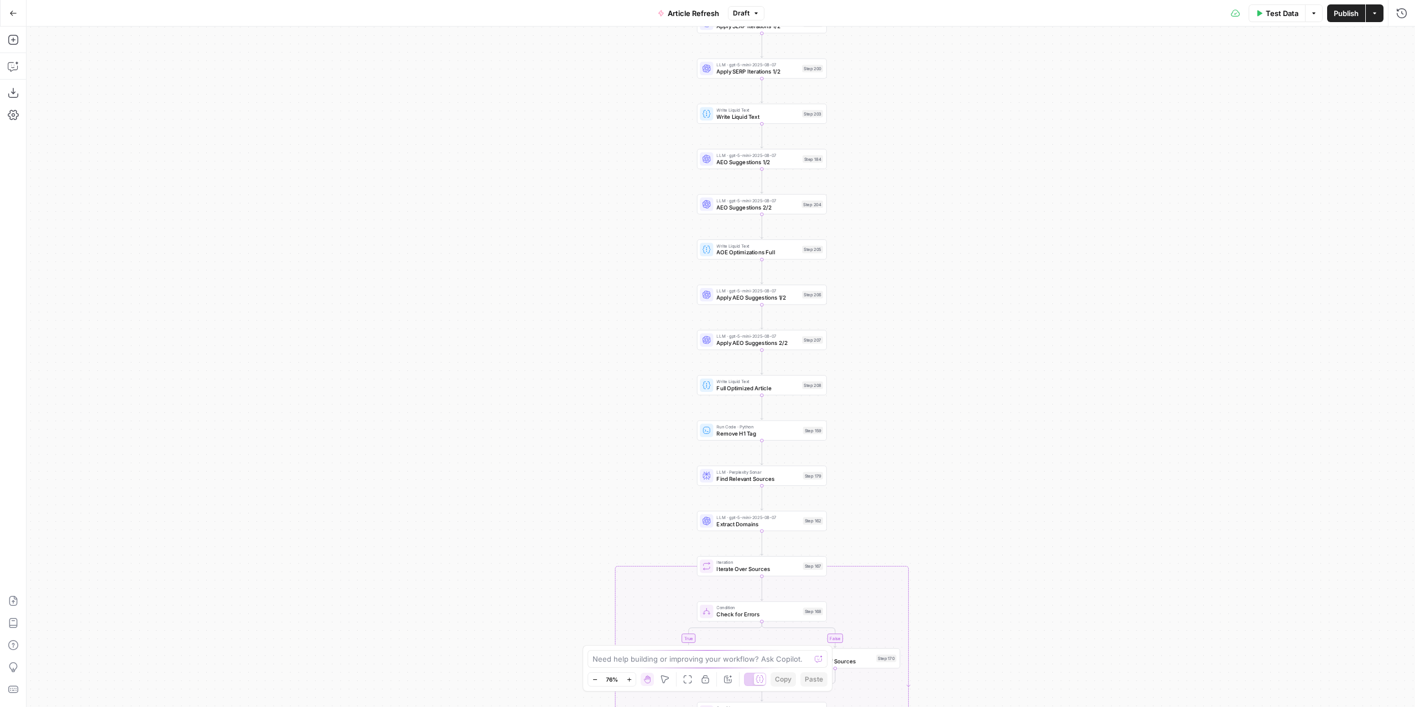
drag, startPoint x: 943, startPoint y: 399, endPoint x: 963, endPoint y: 138, distance: 261.2
click at [963, 138] on div "true false true false true false Workflow Input Settings Inputs Power Agent Ide…" at bounding box center [721, 367] width 1389 height 680
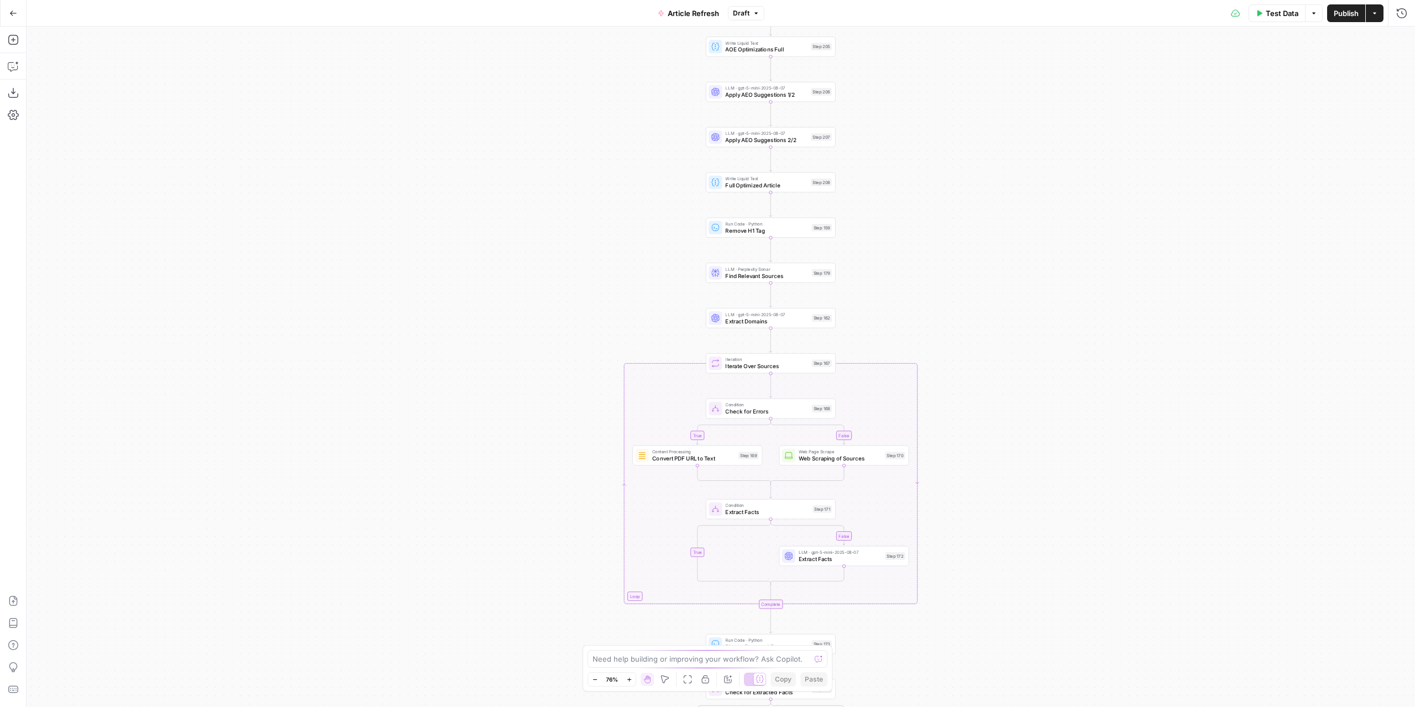
drag, startPoint x: 986, startPoint y: 333, endPoint x: 999, endPoint y: 198, distance: 134.9
click at [996, 117] on div "true false true false true false Workflow Input Settings Inputs Power Agent Ide…" at bounding box center [721, 367] width 1389 height 680
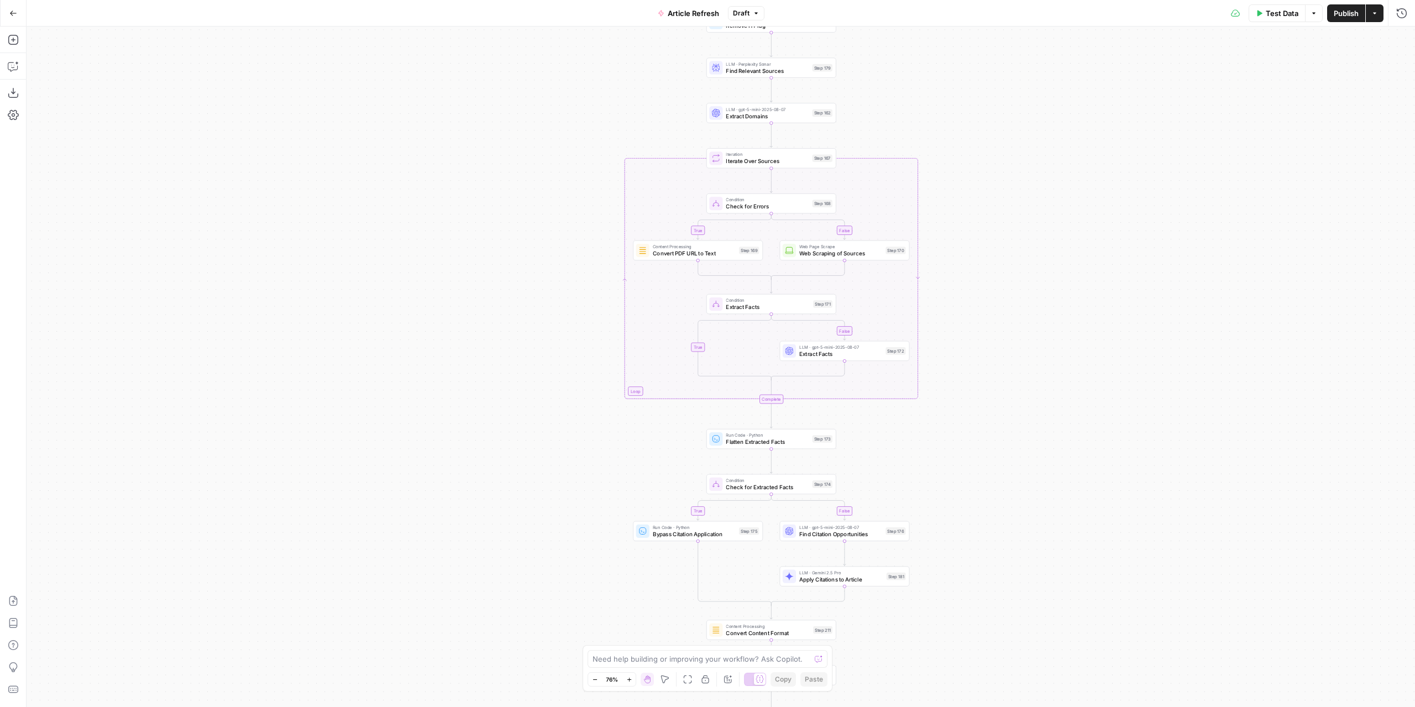
drag, startPoint x: 1026, startPoint y: 410, endPoint x: 1029, endPoint y: 85, distance: 325.0
click at [1029, 86] on div "true false true false true false Workflow Input Settings Inputs Power Agent Ide…" at bounding box center [721, 367] width 1389 height 680
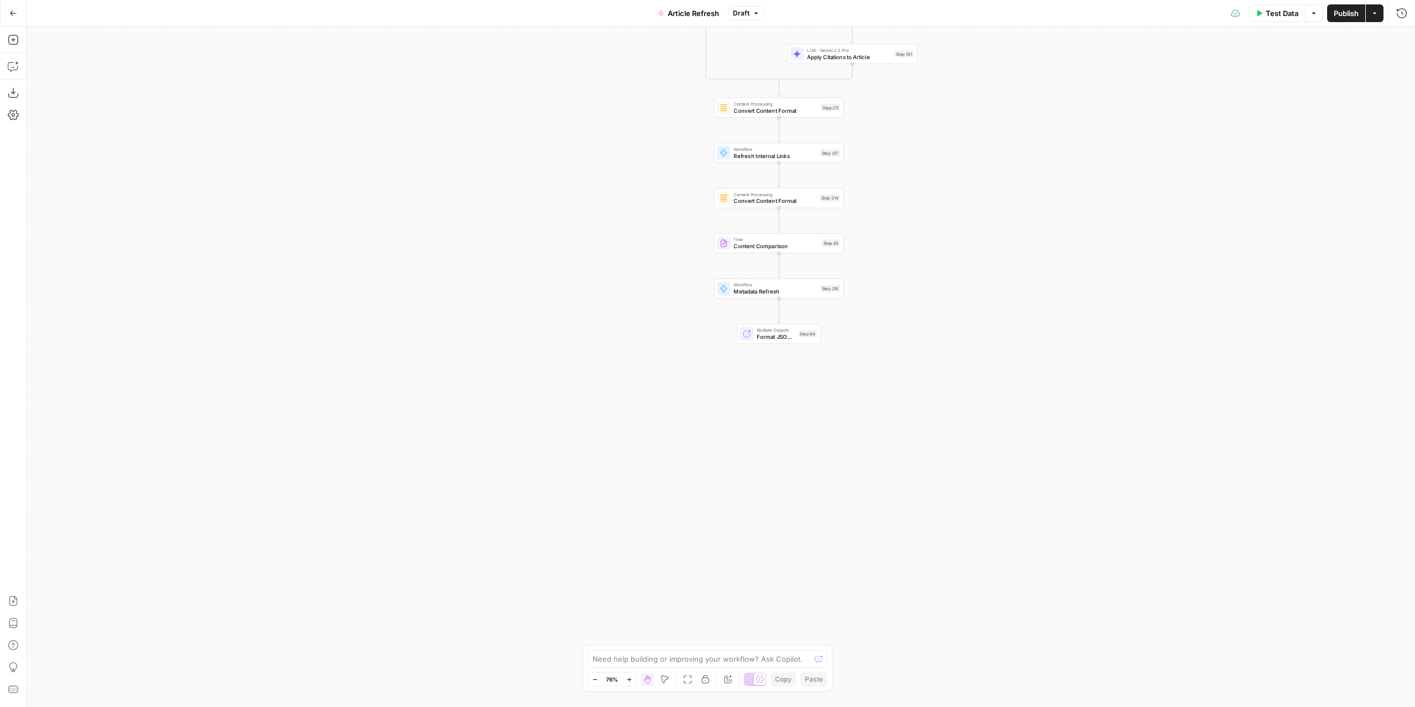
drag, startPoint x: 1080, startPoint y: 402, endPoint x: 1083, endPoint y: 114, distance: 288.0
click at [1083, 114] on div "true false true false true false Workflow Input Settings Inputs Power Agent Ide…" at bounding box center [721, 367] width 1389 height 680
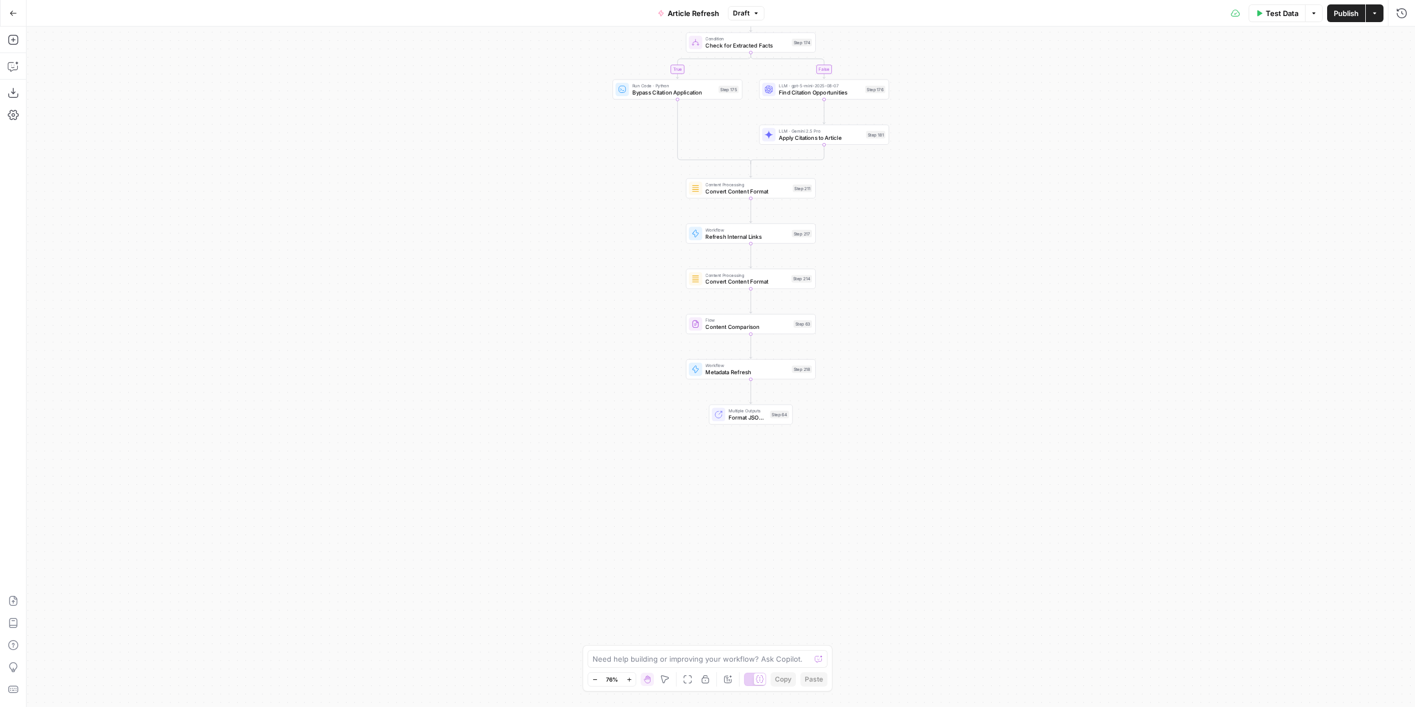
drag, startPoint x: 978, startPoint y: 131, endPoint x: 974, endPoint y: 240, distance: 109.0
click at [974, 240] on div "true false true false true false Workflow Input Settings Inputs Power Agent Ide…" at bounding box center [721, 367] width 1389 height 680
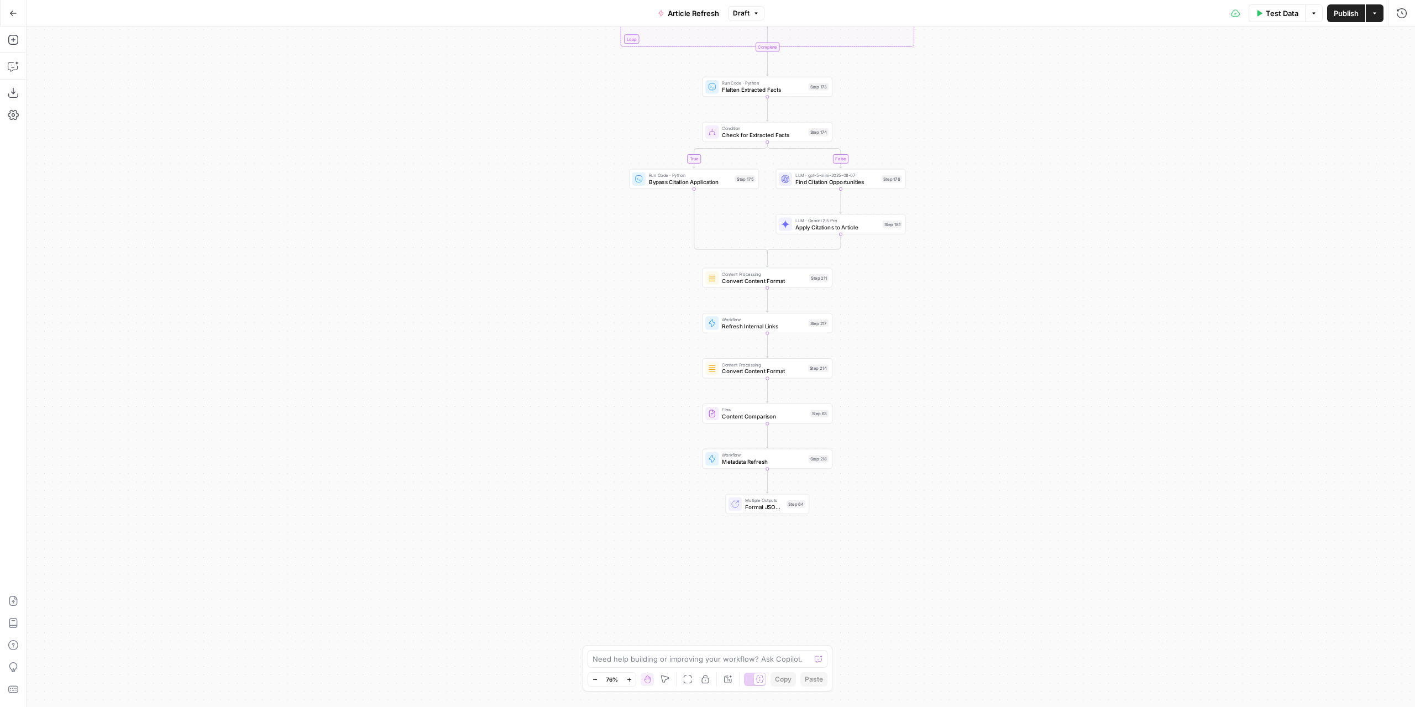
drag, startPoint x: 993, startPoint y: 81, endPoint x: 986, endPoint y: 331, distance: 250.5
click at [985, 332] on div "true false true false true false Workflow Input Settings Inputs Power Agent Ide…" at bounding box center [721, 367] width 1389 height 680
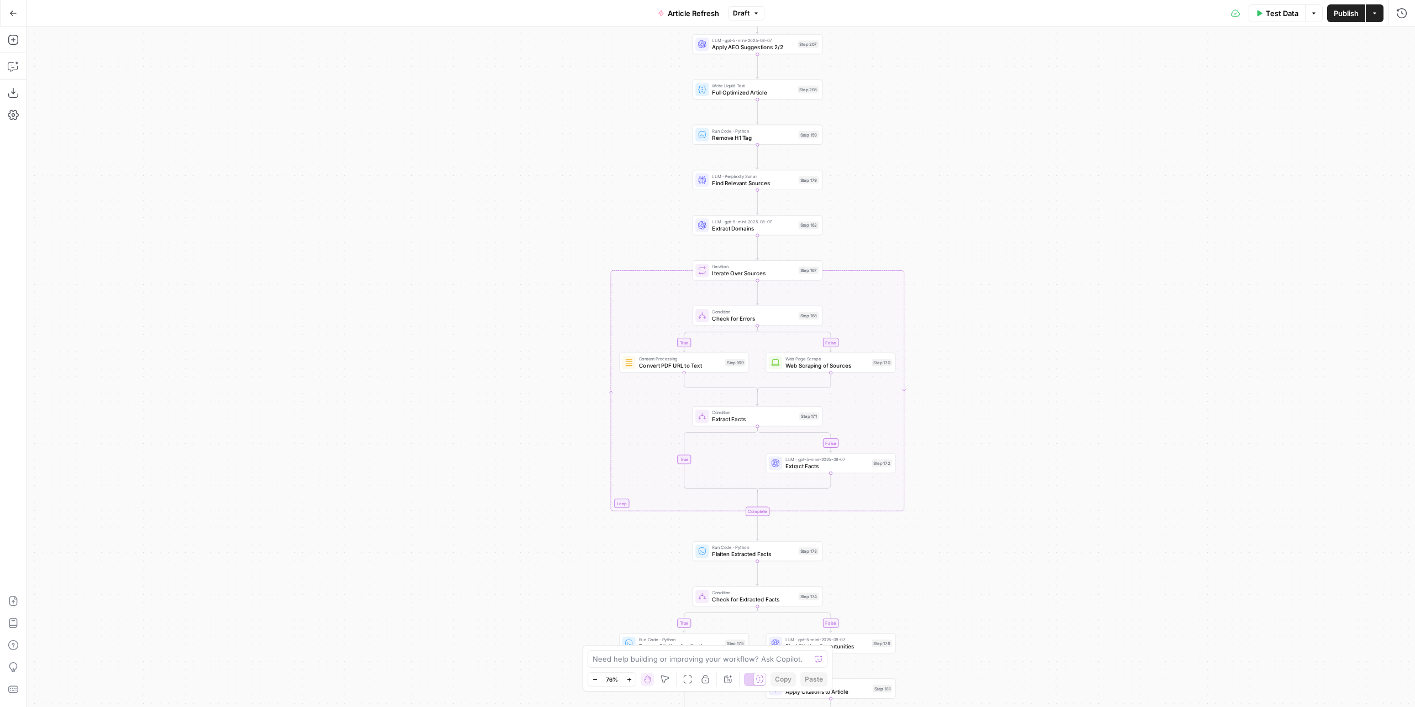
drag, startPoint x: 1042, startPoint y: 118, endPoint x: 1039, endPoint y: 354, distance: 236.1
click at [1037, 399] on div "true false true false true false Workflow Input Settings Inputs Power Agent Ide…" at bounding box center [721, 367] width 1389 height 680
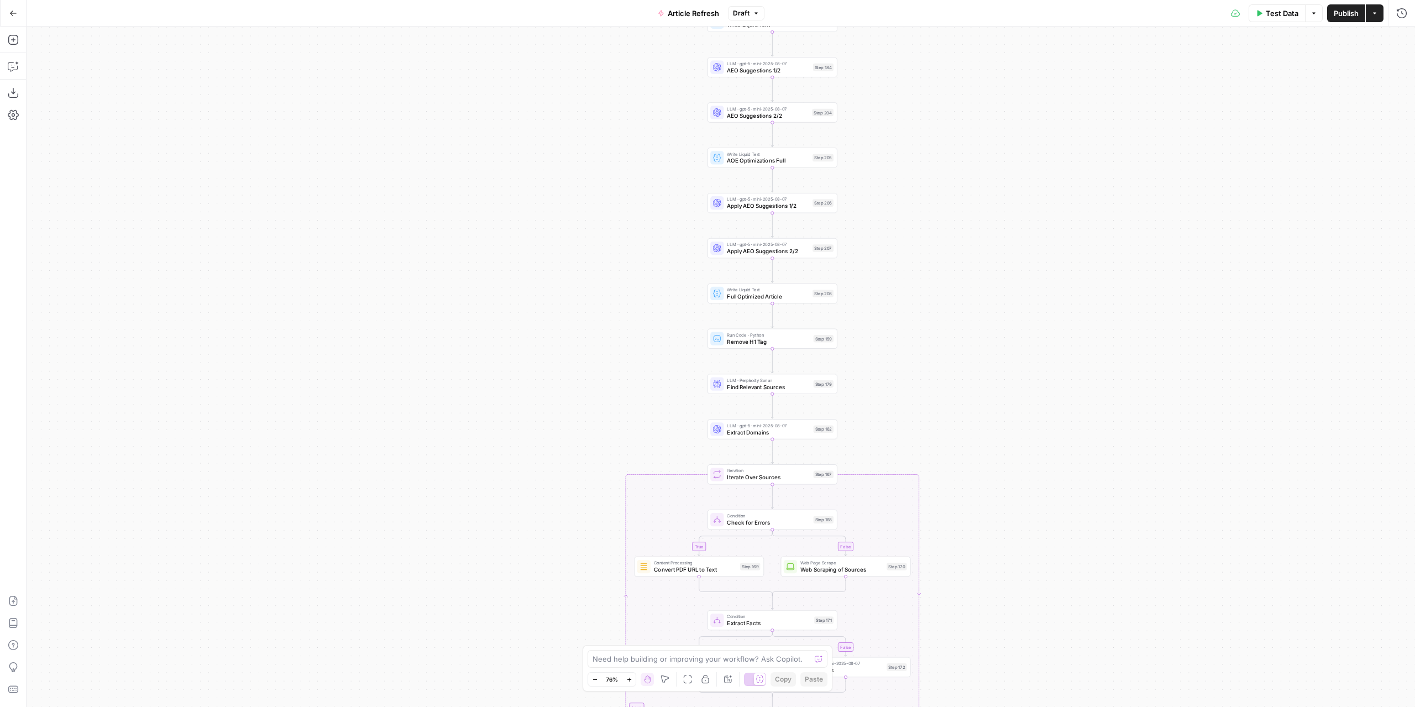
drag, startPoint x: 1023, startPoint y: 130, endPoint x: 1028, endPoint y: 238, distance: 107.9
click at [1033, 317] on div "true false true false true false Workflow Input Settings Inputs Power Agent Ide…" at bounding box center [721, 367] width 1389 height 680
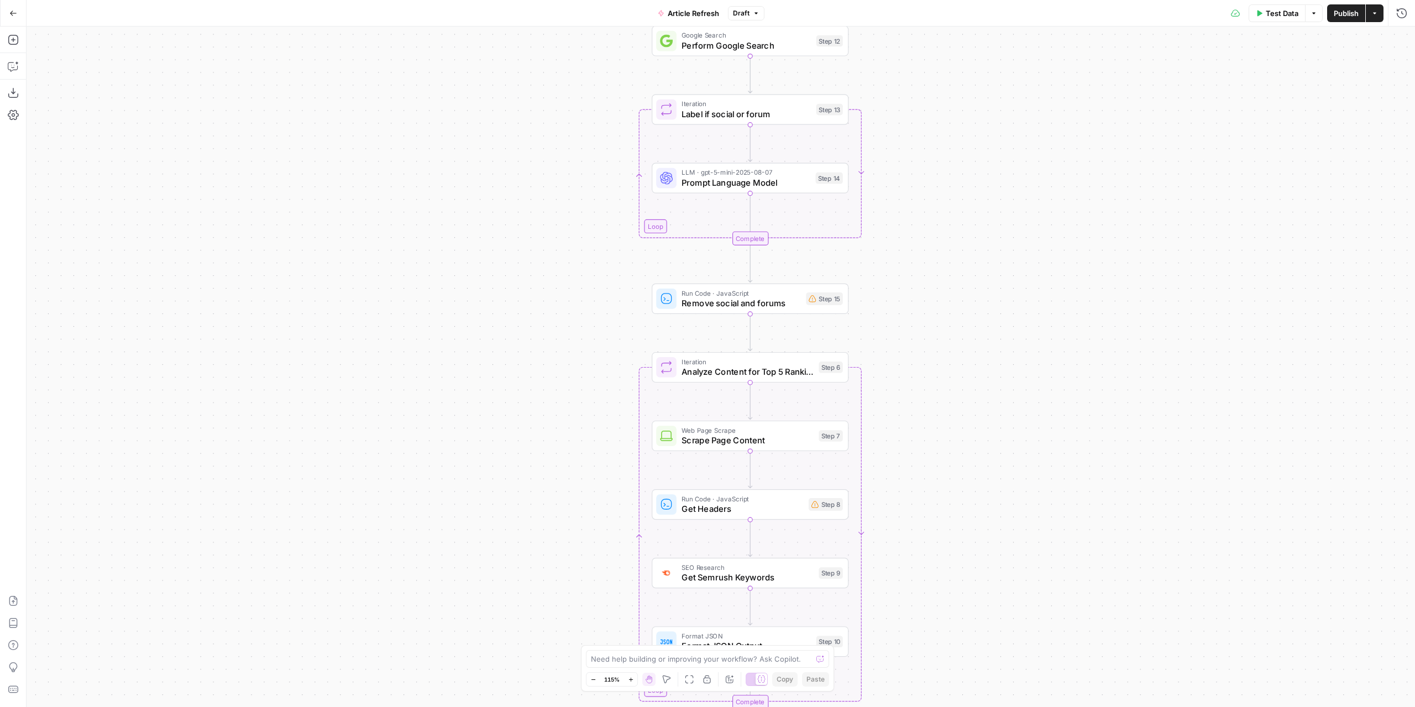
drag, startPoint x: 1020, startPoint y: 266, endPoint x: 982, endPoint y: 153, distance: 119.2
click at [1003, 152] on div "true false true false true false Workflow Input Settings Inputs Power Agent Ide…" at bounding box center [721, 367] width 1389 height 680
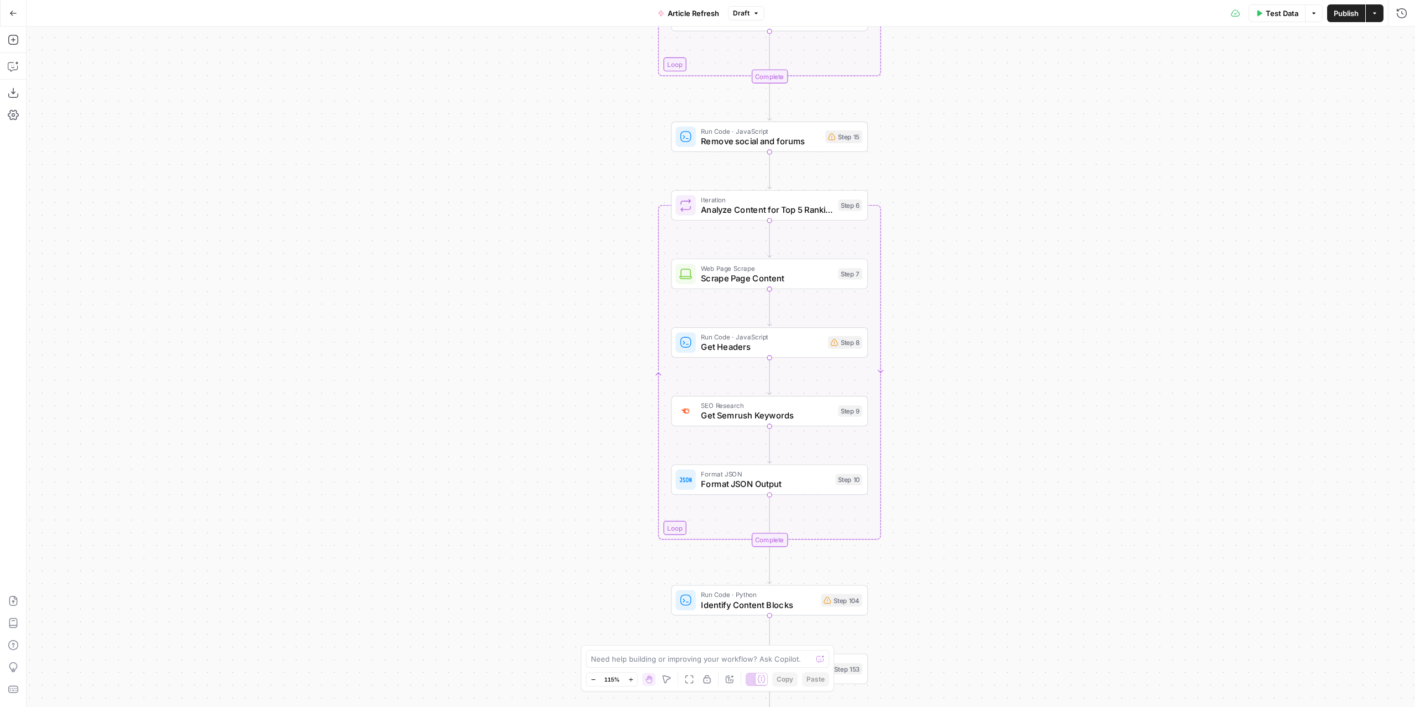
drag, startPoint x: 972, startPoint y: 270, endPoint x: 987, endPoint y: 107, distance: 163.7
click at [994, 102] on div "true false true false true false Workflow Input Settings Inputs Power Agent Ide…" at bounding box center [721, 367] width 1389 height 680
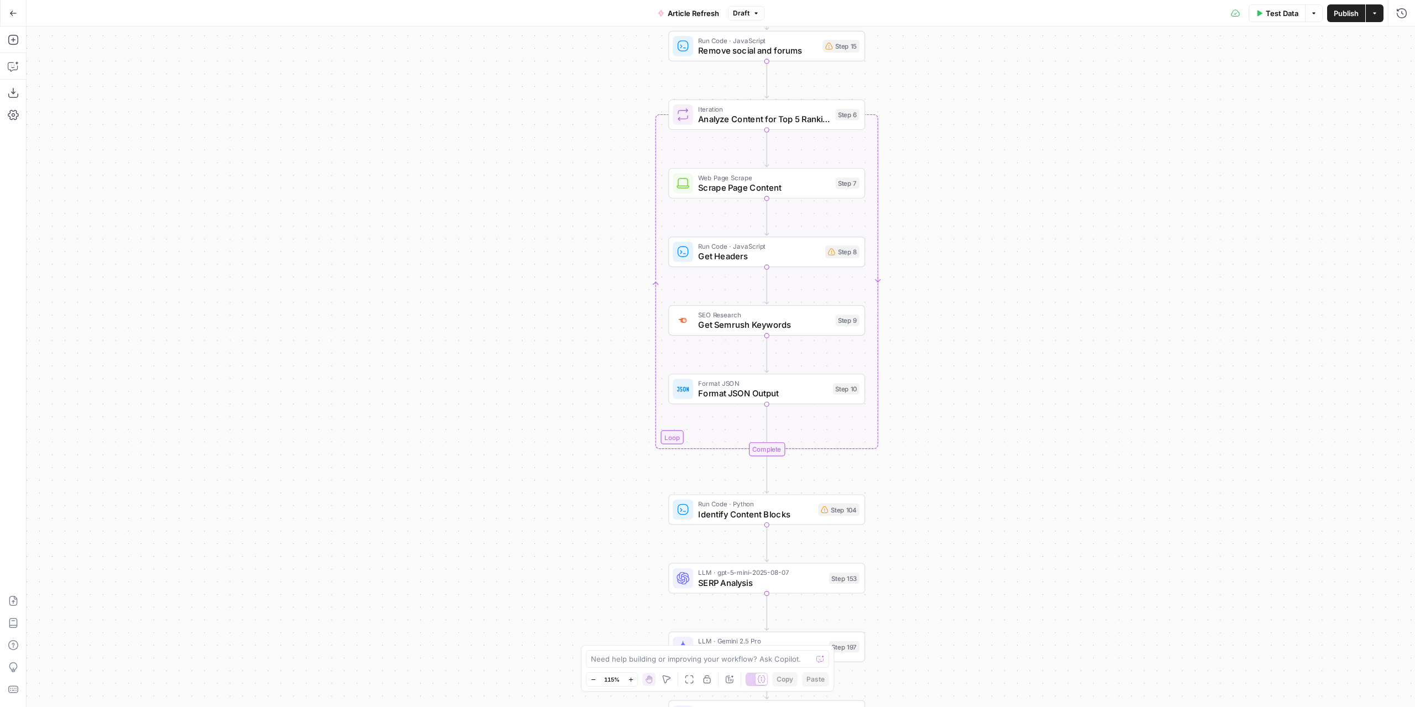
drag, startPoint x: 971, startPoint y: 495, endPoint x: 968, endPoint y: 484, distance: 10.7
click at [972, 514] on div "true false true false true false Workflow Input Settings Inputs Power Agent Ide…" at bounding box center [721, 367] width 1389 height 680
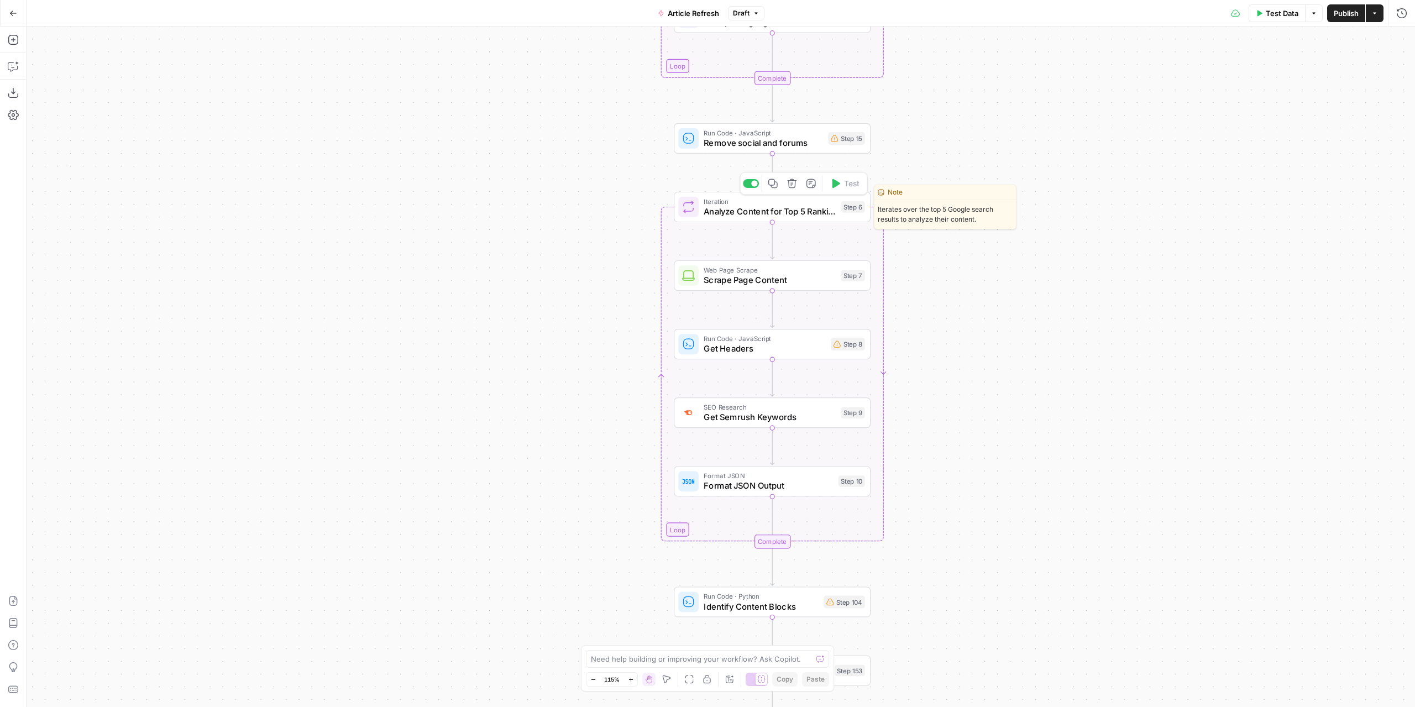
click at [784, 216] on span "Analyze Content for Top 5 Ranking Pages" at bounding box center [770, 211] width 132 height 13
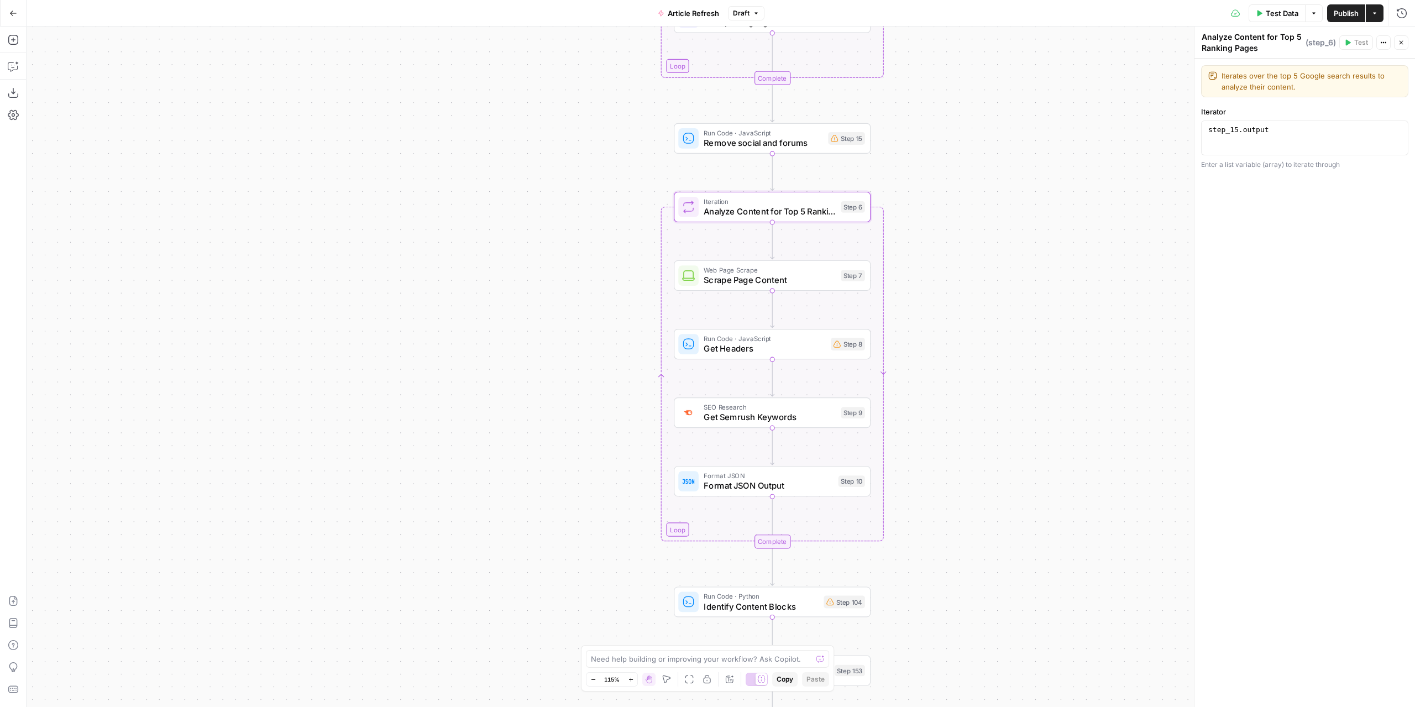
click at [988, 310] on div "true false false true false true Workflow Input Settings Inputs Power Agent Ide…" at bounding box center [721, 367] width 1389 height 680
click at [1403, 43] on icon "button" at bounding box center [1401, 42] width 7 height 7
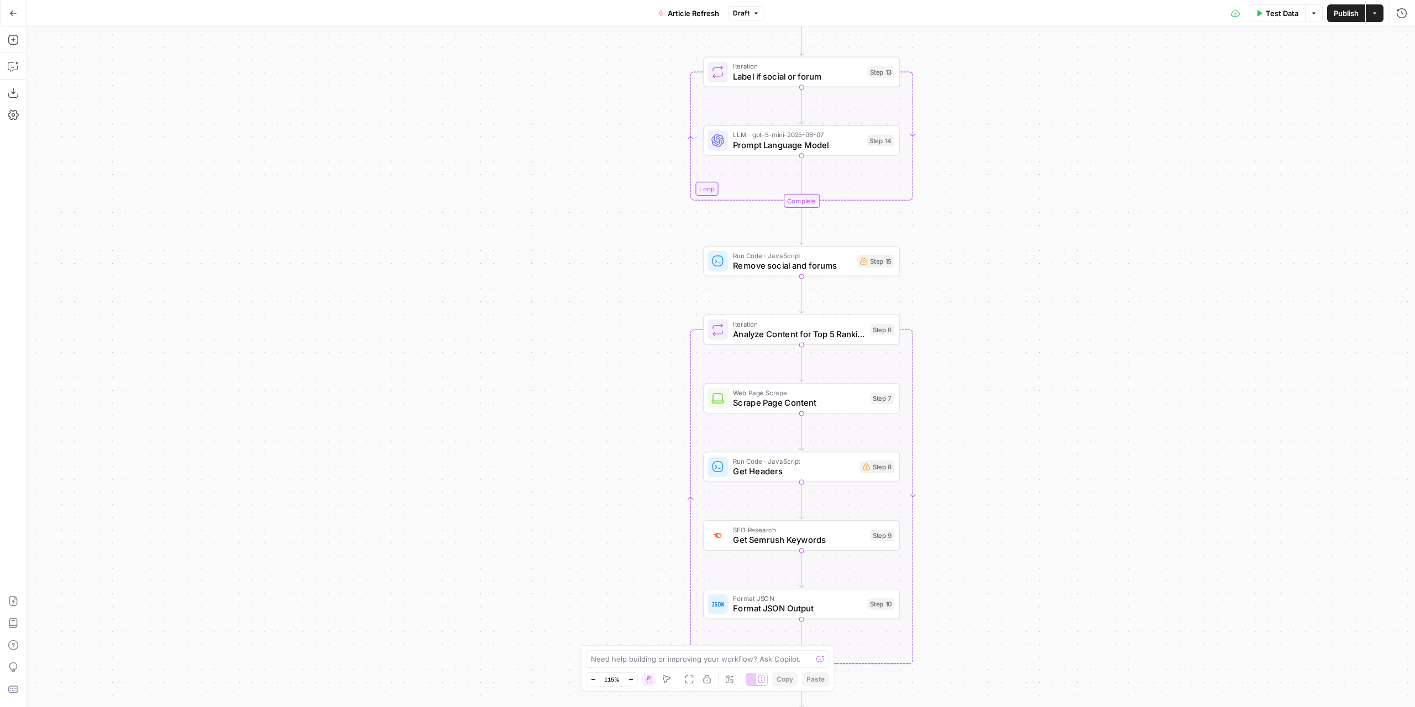
drag, startPoint x: 951, startPoint y: 353, endPoint x: 984, endPoint y: 251, distance: 107.5
click at [984, 251] on div "true false false true false true Workflow Input Settings Inputs Power Agent Ide…" at bounding box center [721, 367] width 1389 height 680
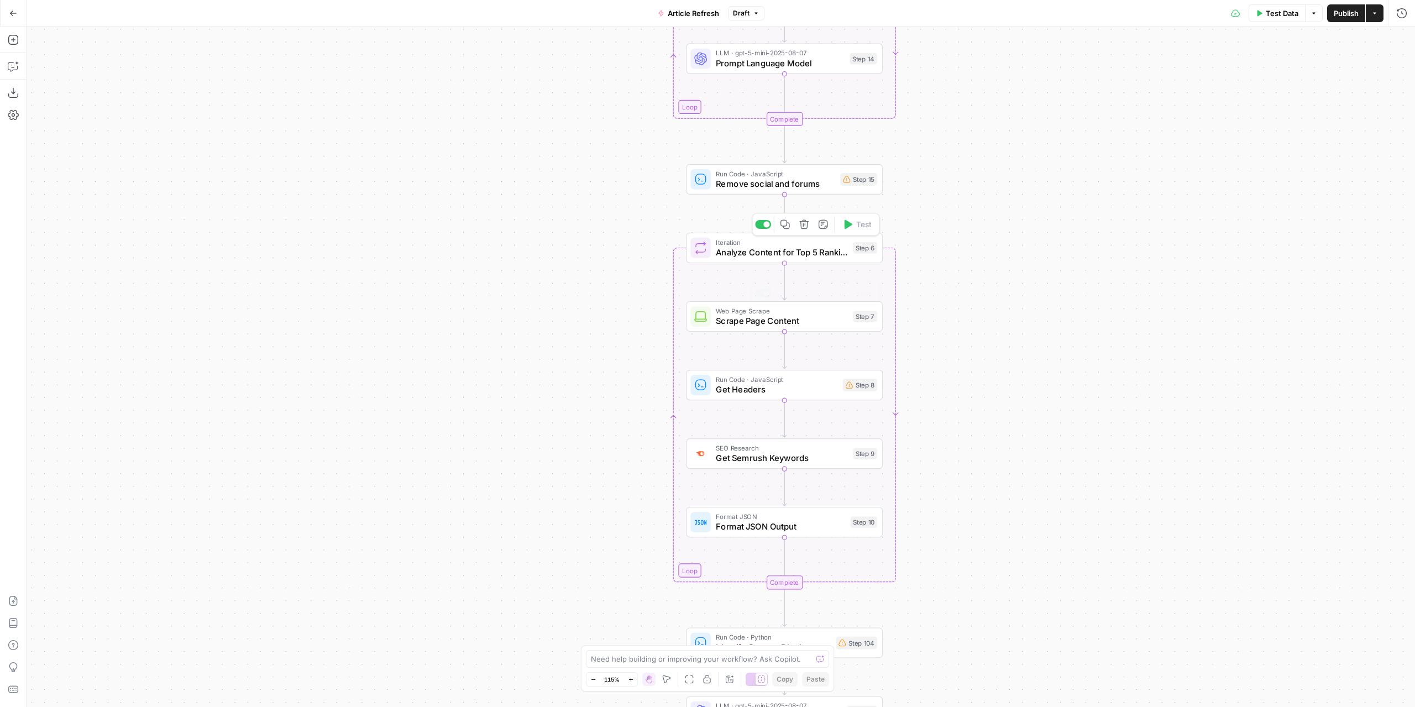
drag, startPoint x: 978, startPoint y: 408, endPoint x: 975, endPoint y: 348, distance: 60.3
click at [975, 348] on div "true false false true false true Workflow Input Settings Inputs Power Agent Ide…" at bounding box center [721, 367] width 1389 height 680
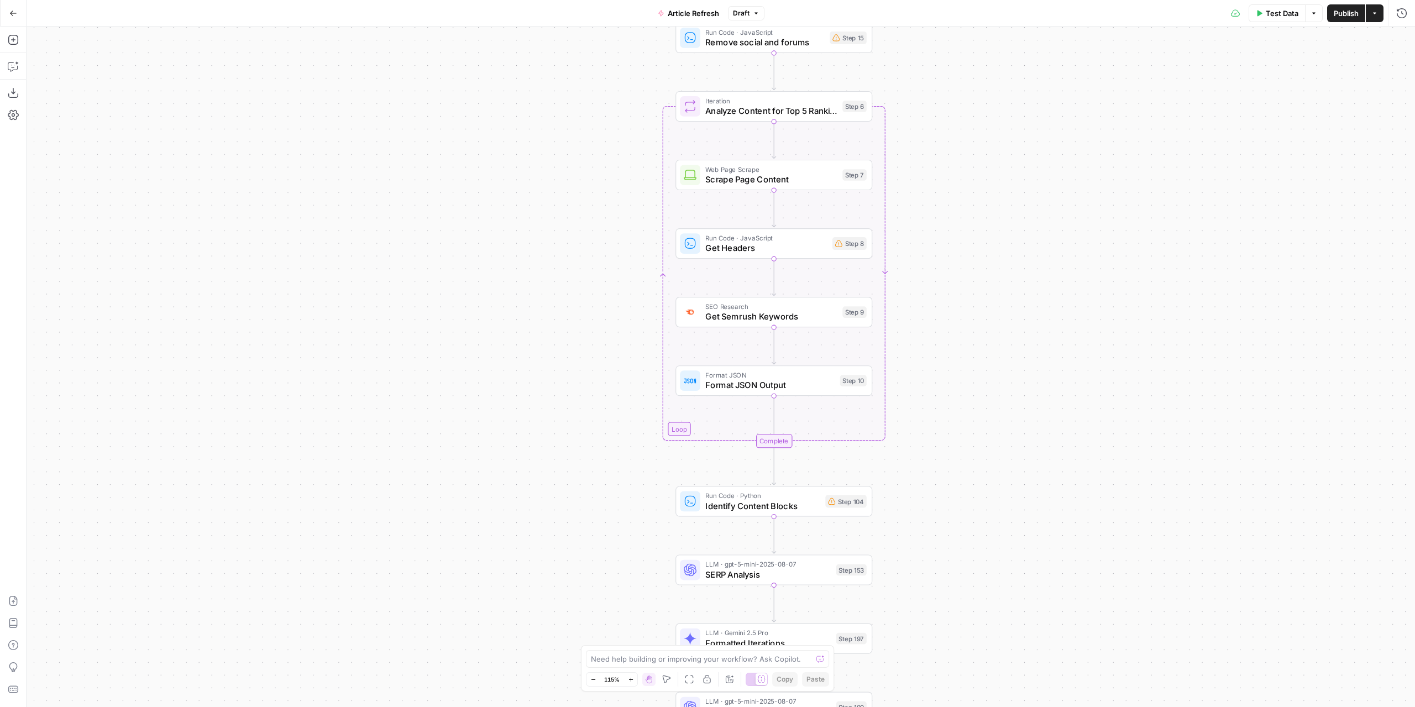
drag, startPoint x: 1041, startPoint y: 355, endPoint x: 1038, endPoint y: 252, distance: 103.4
click at [1040, 255] on div "true false false true false true Workflow Input Settings Inputs Power Agent Ide…" at bounding box center [721, 367] width 1389 height 680
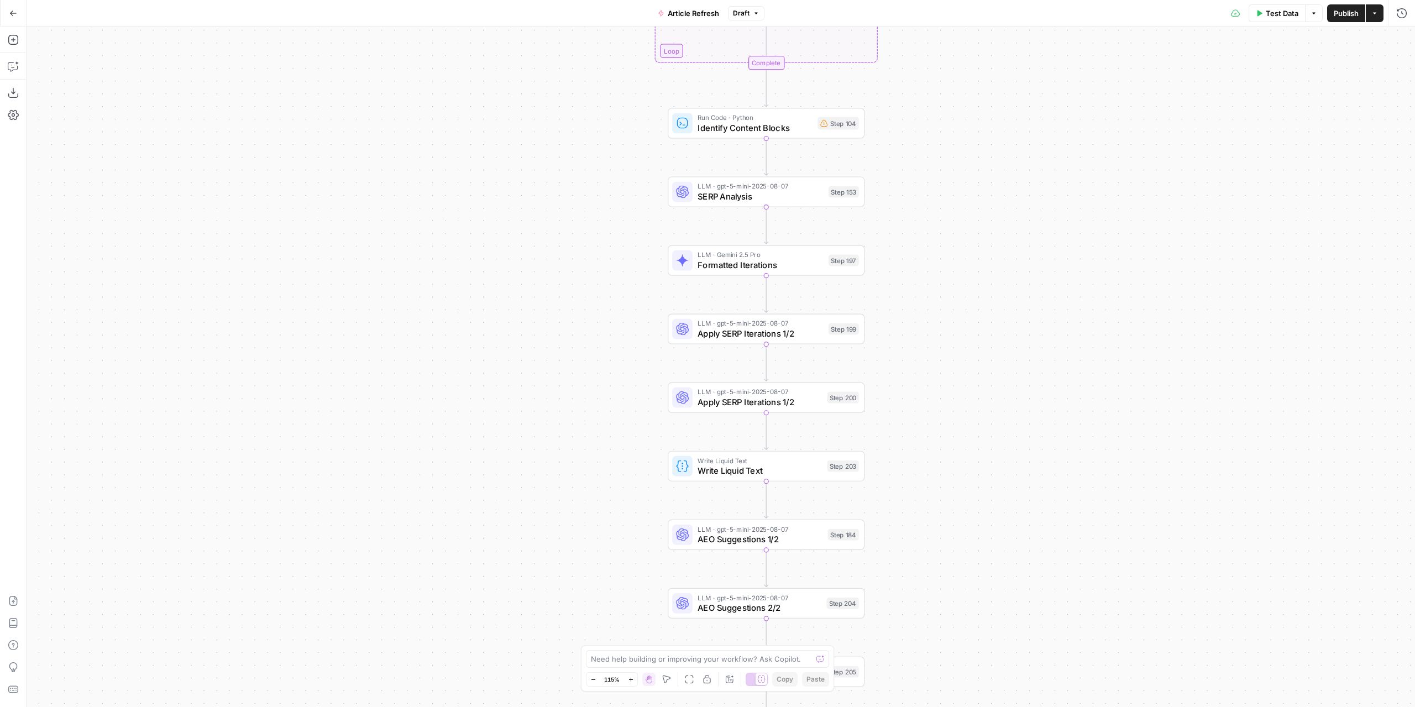
drag, startPoint x: 1013, startPoint y: 405, endPoint x: 1007, endPoint y: 138, distance: 267.1
click at [1007, 138] on div "true false false true false true Workflow Input Settings Inputs Power Agent Ide…" at bounding box center [721, 367] width 1389 height 680
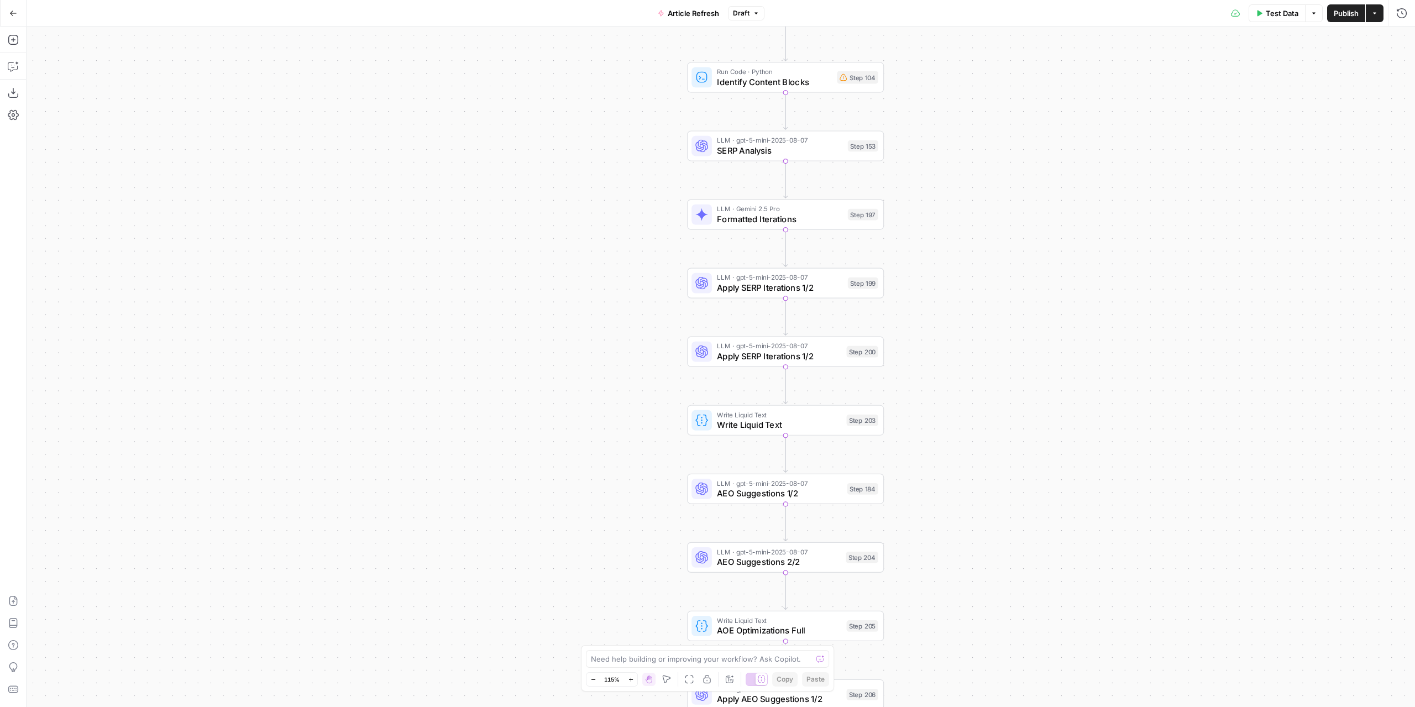
drag, startPoint x: 978, startPoint y: 186, endPoint x: 1016, endPoint y: 123, distance: 72.9
click at [1016, 123] on div "true false false true false true Workflow Input Settings Inputs Power Agent Ide…" at bounding box center [721, 367] width 1389 height 680
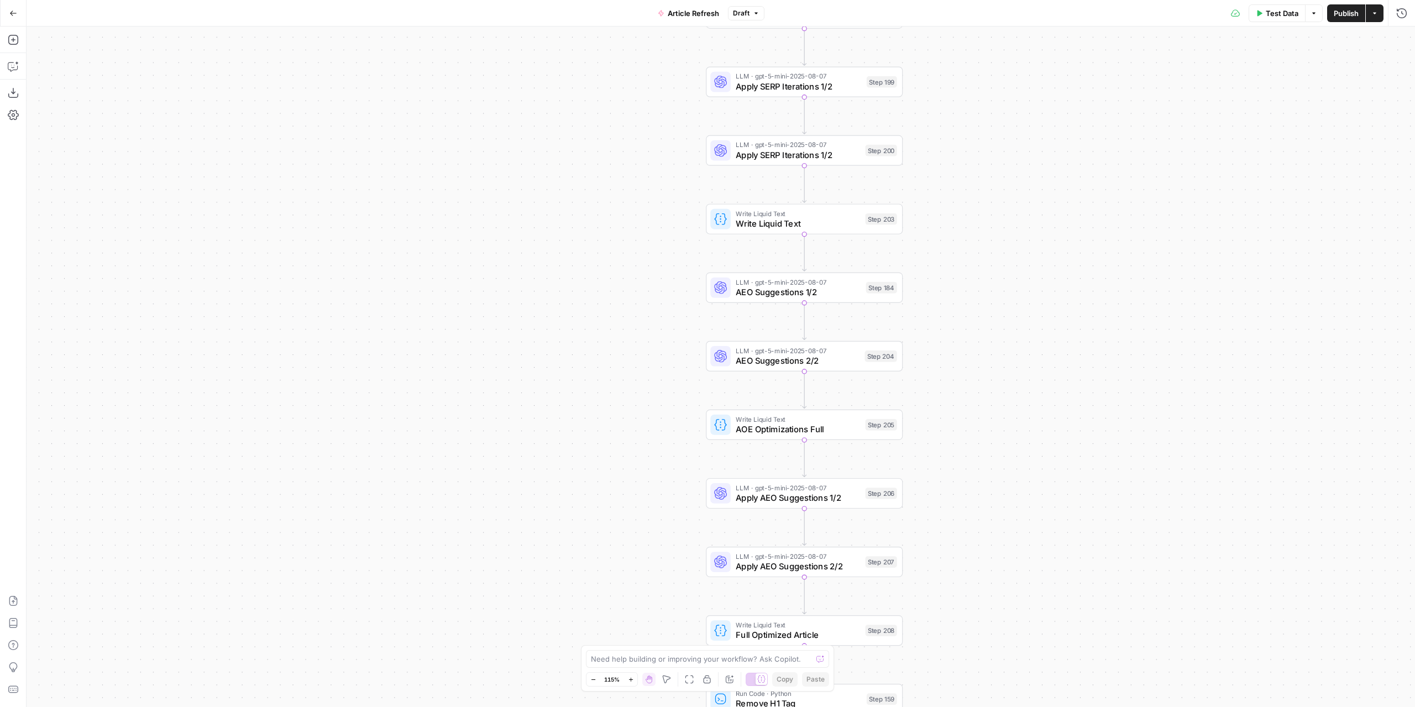
drag, startPoint x: 1001, startPoint y: 307, endPoint x: 926, endPoint y: 93, distance: 225.9
click at [1000, 117] on div "true false false true false true Workflow Input Settings Inputs Power Agent Ide…" at bounding box center [721, 367] width 1389 height 680
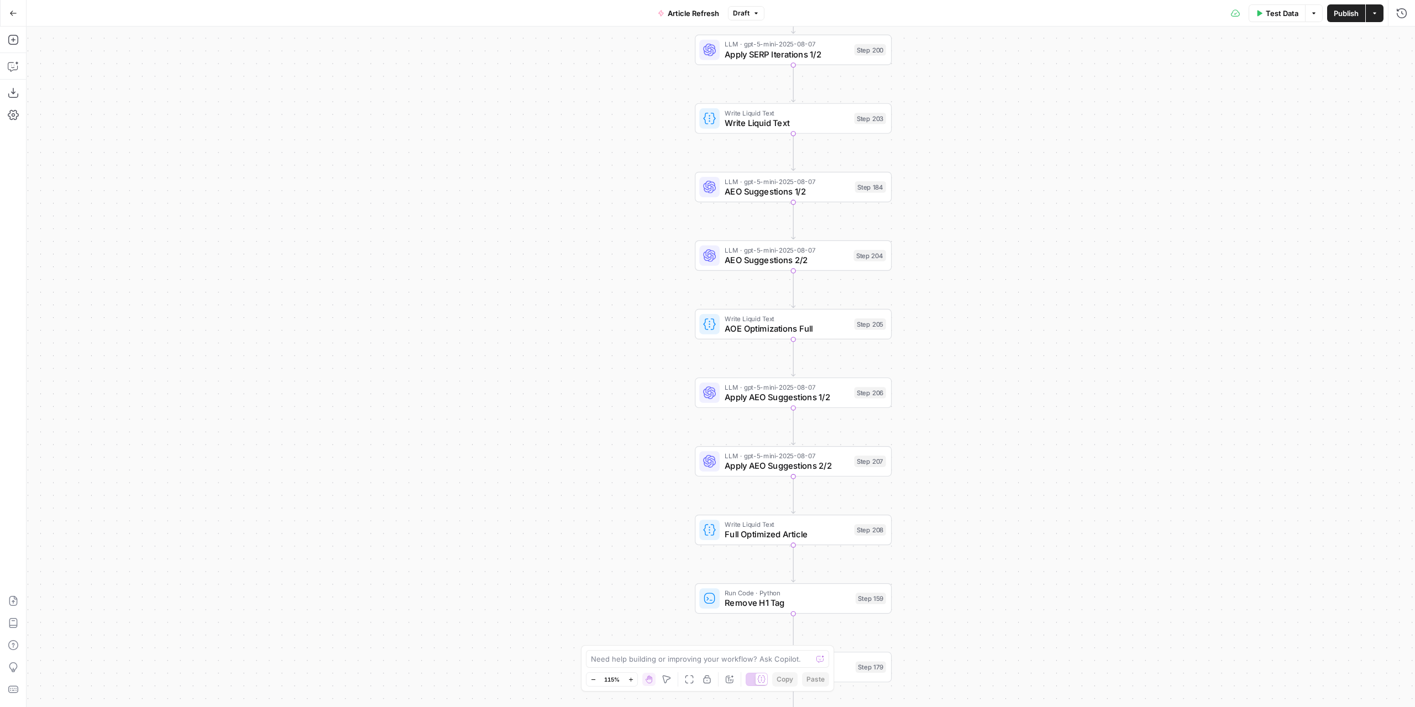
drag, startPoint x: 1008, startPoint y: 426, endPoint x: 961, endPoint y: 261, distance: 171.1
click at [997, 345] on div "true false false true false true Workflow Input Settings Inputs Power Agent Ide…" at bounding box center [721, 367] width 1389 height 680
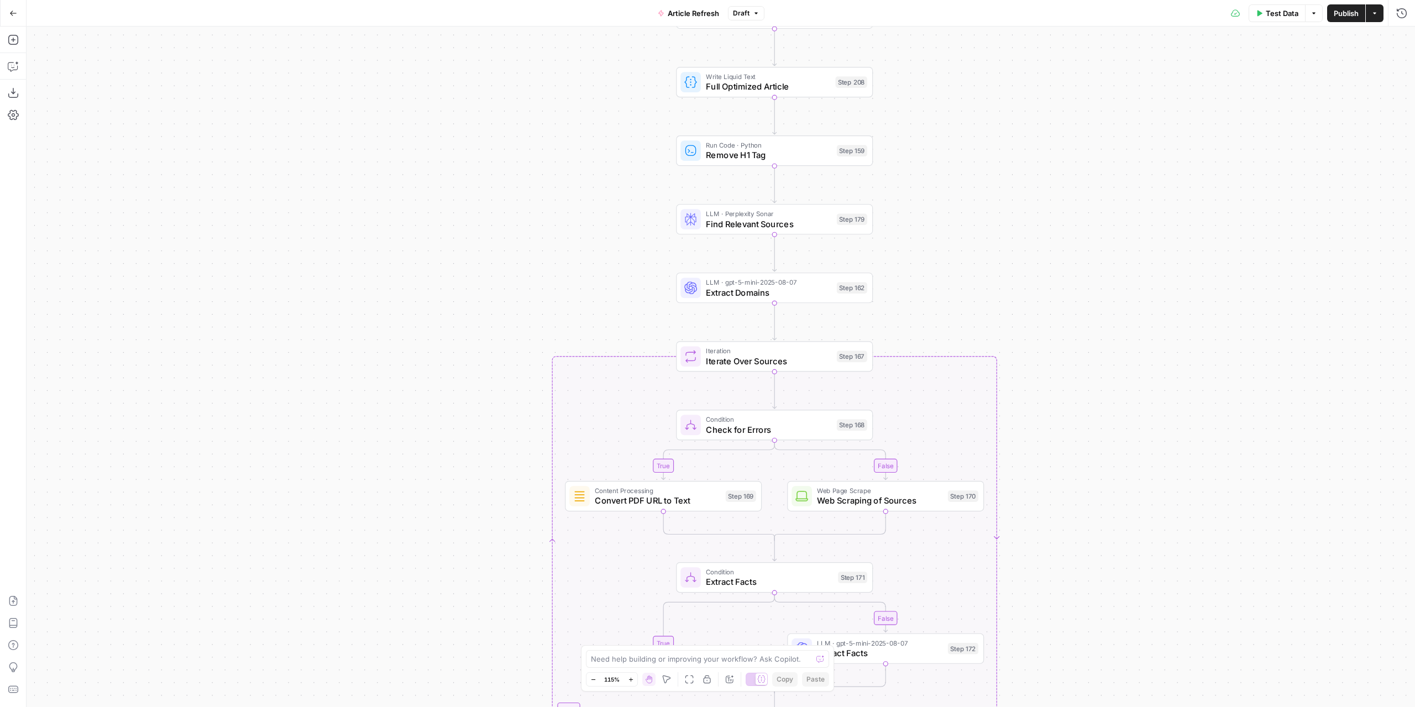
drag, startPoint x: 1010, startPoint y: 589, endPoint x: 999, endPoint y: 202, distance: 387.1
click at [1002, 216] on div "true false false true false true Workflow Input Settings Inputs Power Agent Ide…" at bounding box center [721, 367] width 1389 height 680
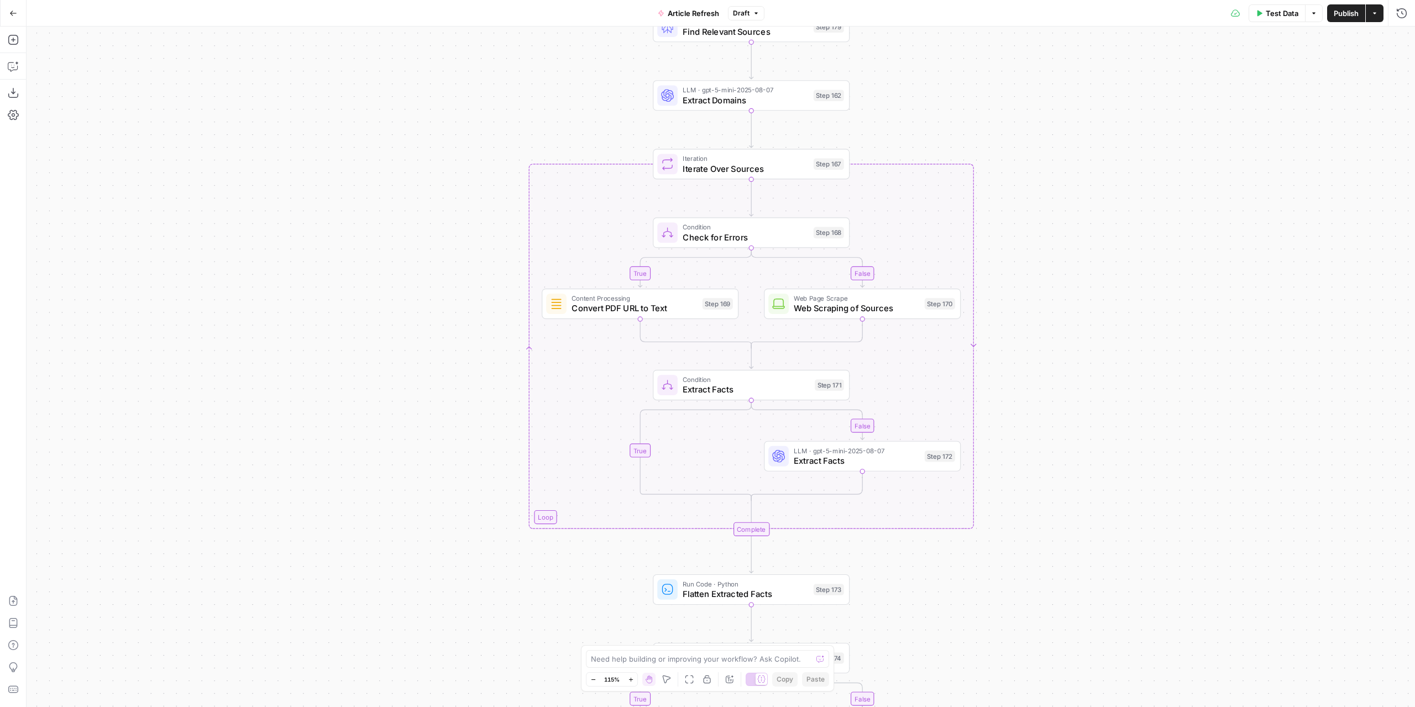
drag, startPoint x: 1083, startPoint y: 311, endPoint x: 1059, endPoint y: 106, distance: 206.5
click at [1059, 106] on div "true false false true false true Workflow Input Settings Inputs Power Agent Ide…" at bounding box center [721, 367] width 1389 height 680
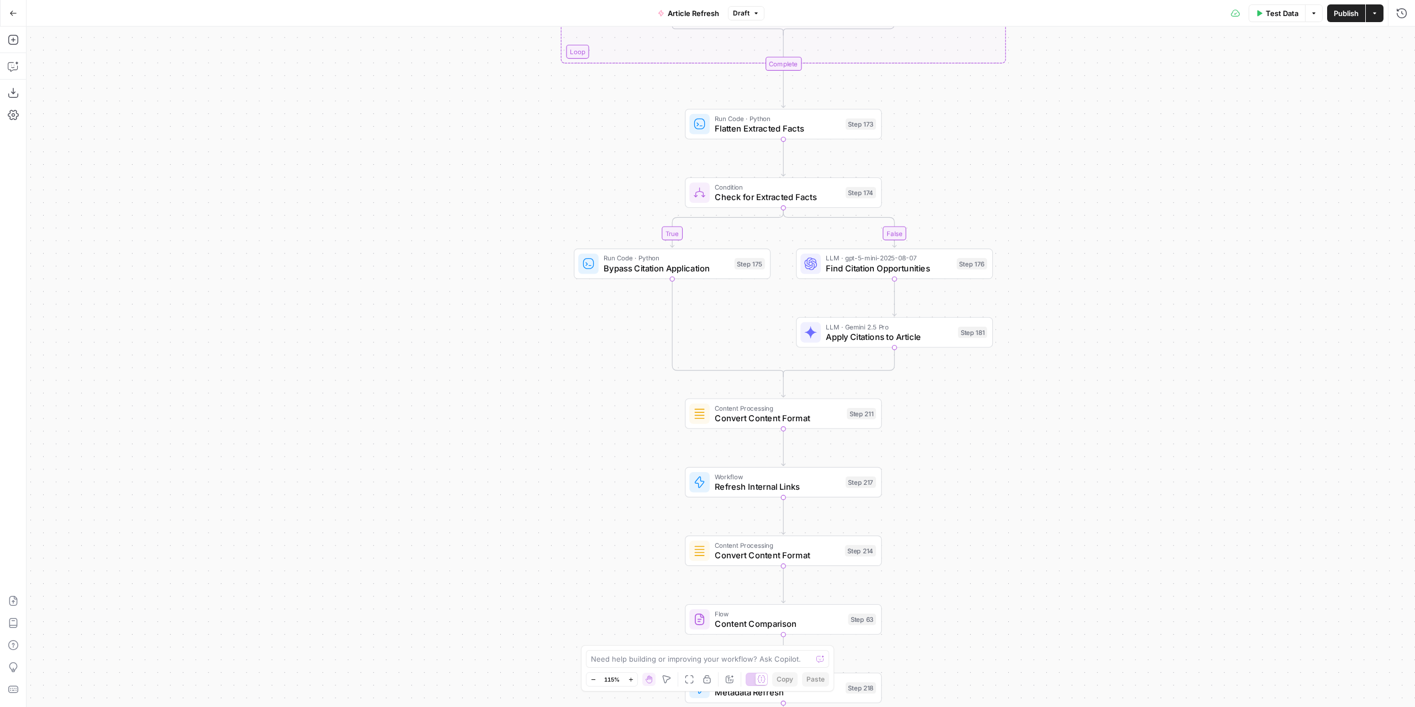
drag, startPoint x: 1113, startPoint y: 459, endPoint x: 1114, endPoint y: 61, distance: 398.5
click at [1146, 46] on div "true false false true false true Workflow Input Settings Inputs Power Agent Ide…" at bounding box center [721, 367] width 1389 height 680
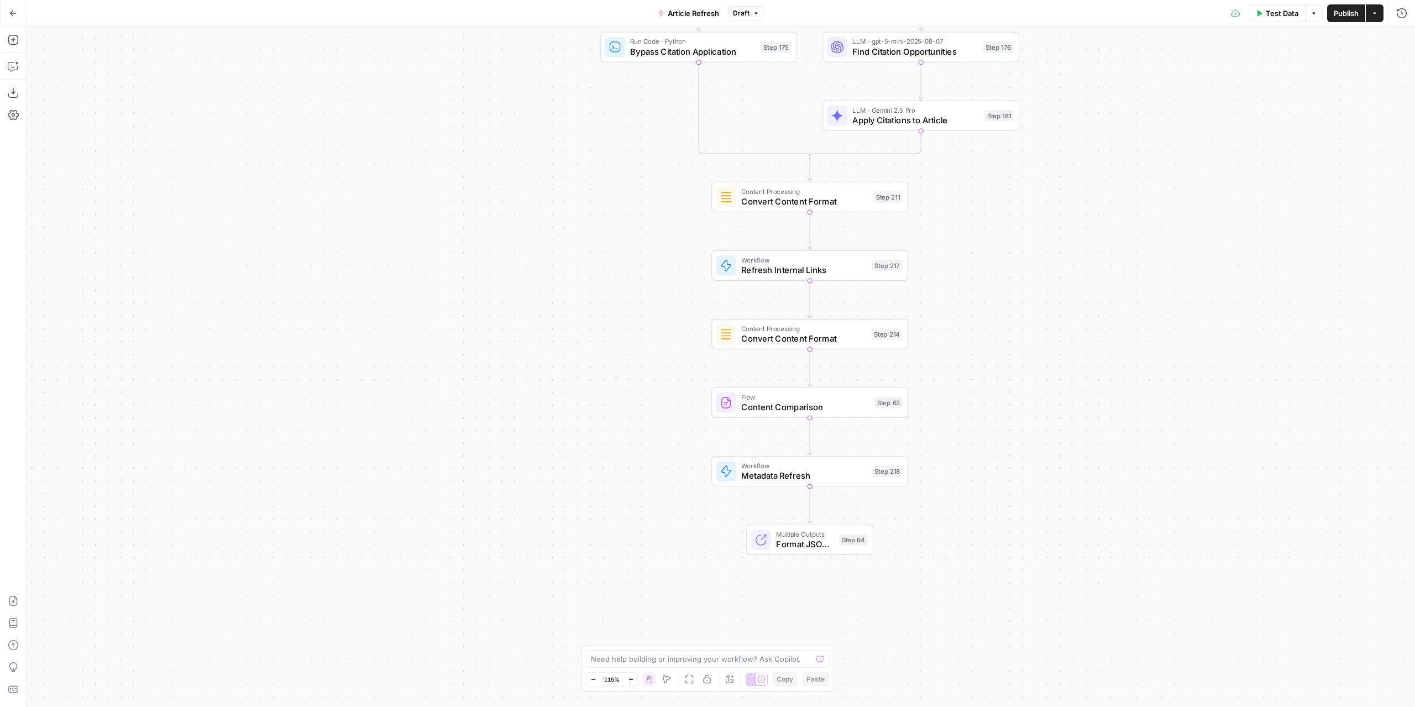
drag, startPoint x: 987, startPoint y: 536, endPoint x: 978, endPoint y: 238, distance: 298.1
click at [1004, 264] on div "true false false true false true Workflow Input Settings Inputs Power Agent Ide…" at bounding box center [721, 367] width 1389 height 680
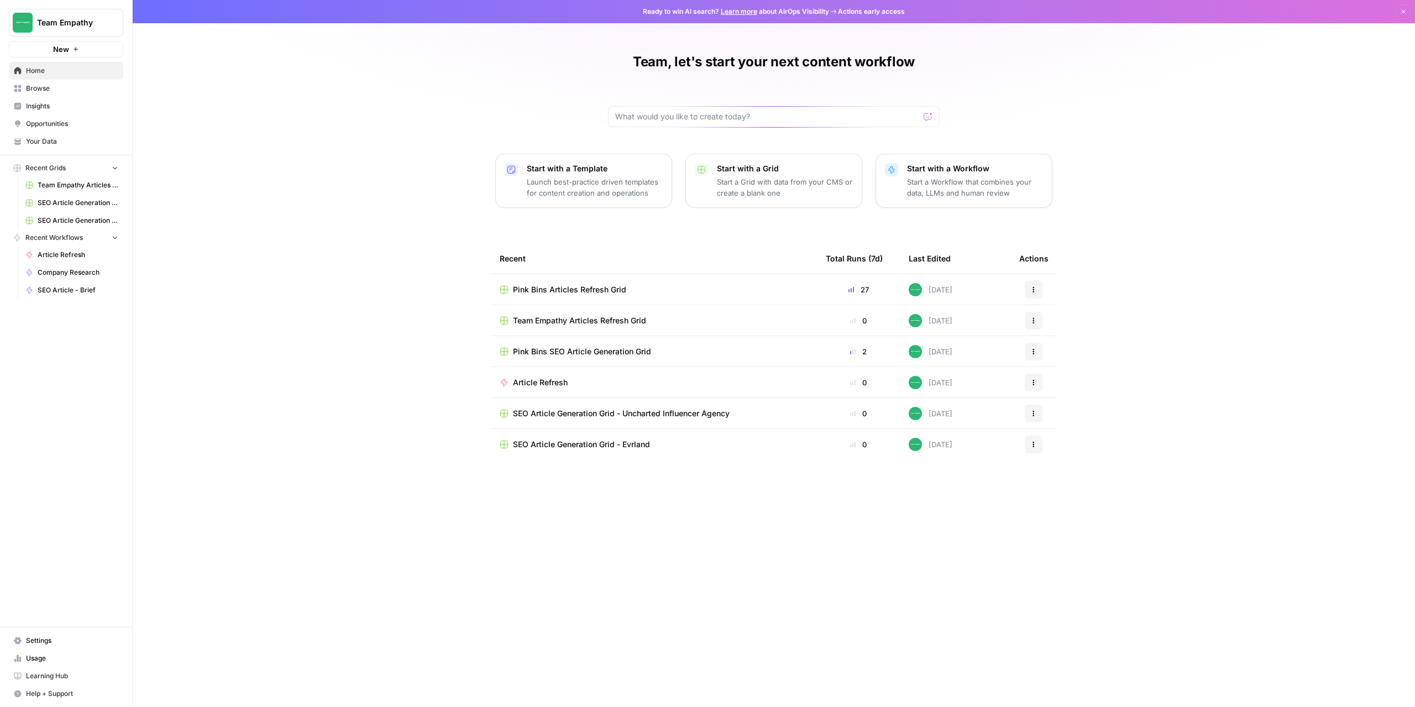
click at [592, 294] on span "Pink Bins Articles Refresh Grid" at bounding box center [569, 289] width 113 height 11
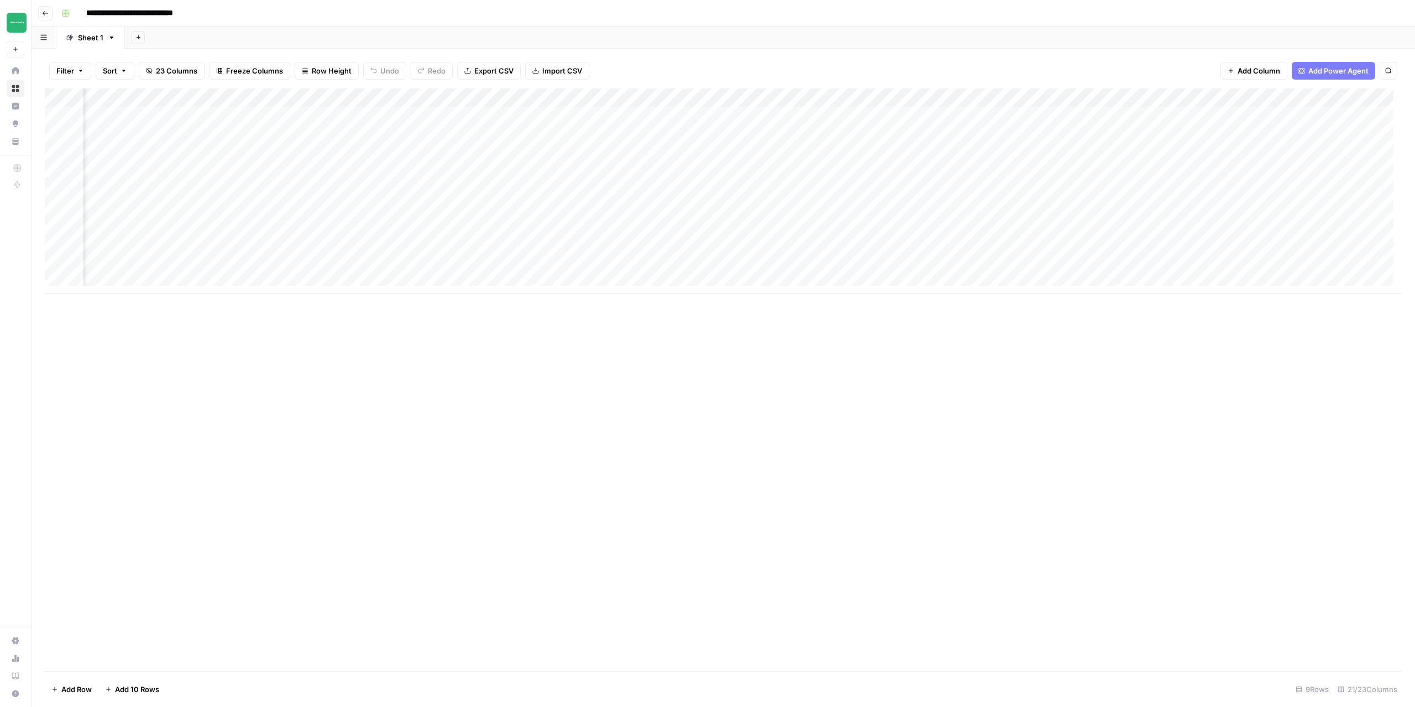
scroll to position [0, 1043]
click at [1107, 137] on div "Add Column" at bounding box center [723, 191] width 1357 height 206
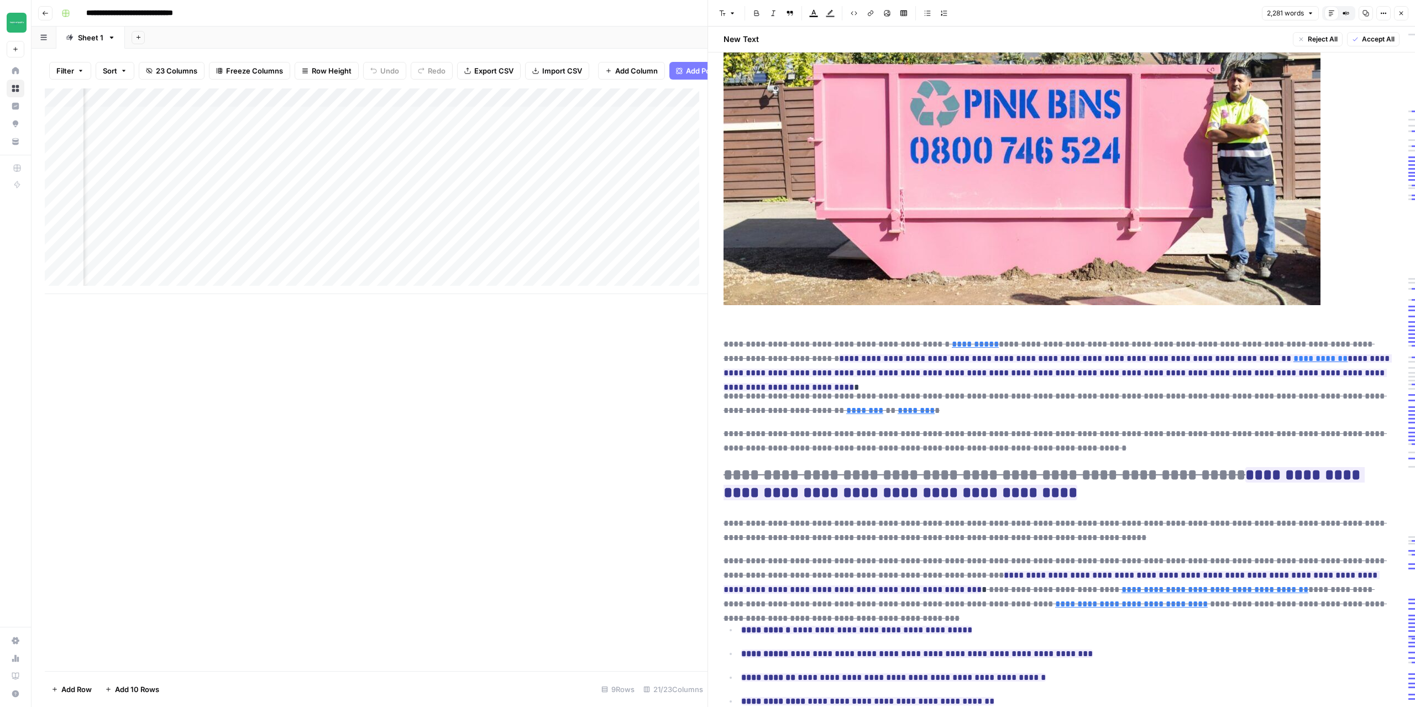
scroll to position [276, 0]
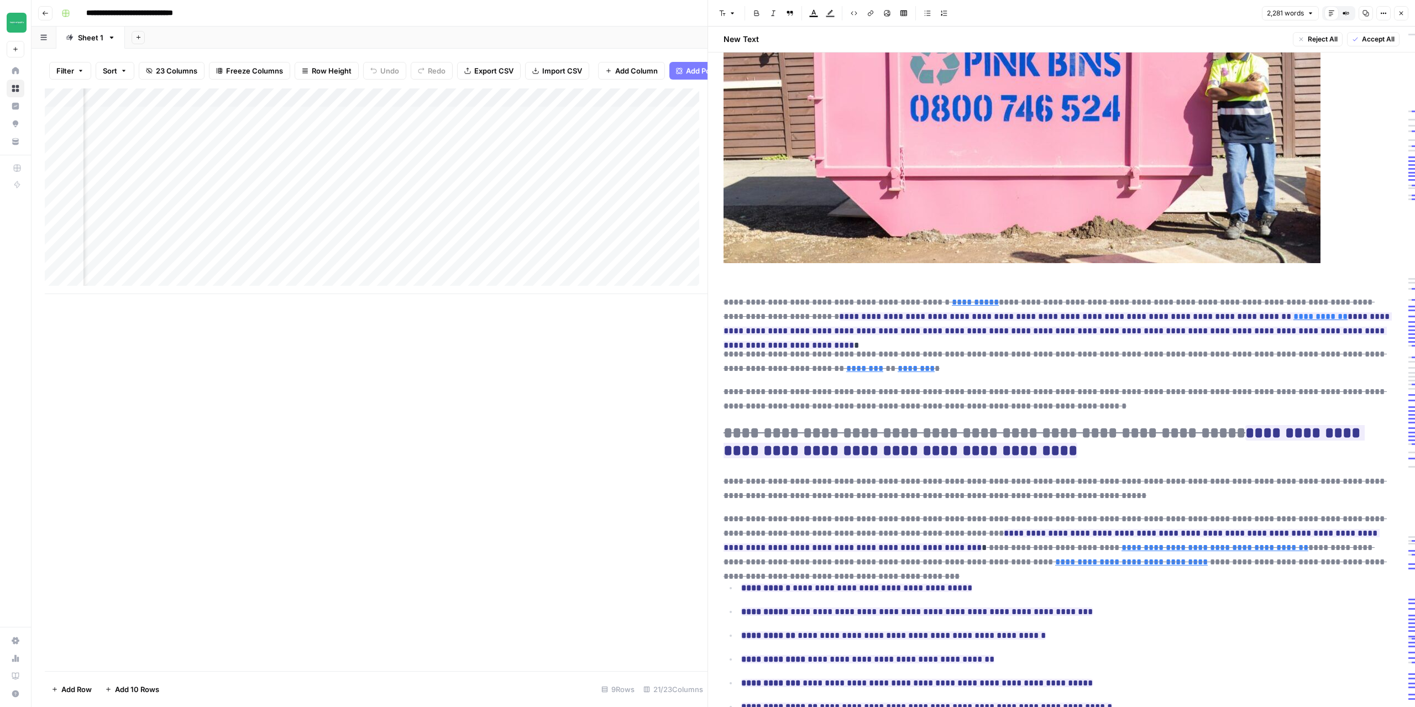
click at [1400, 13] on icon "button" at bounding box center [1401, 13] width 7 height 7
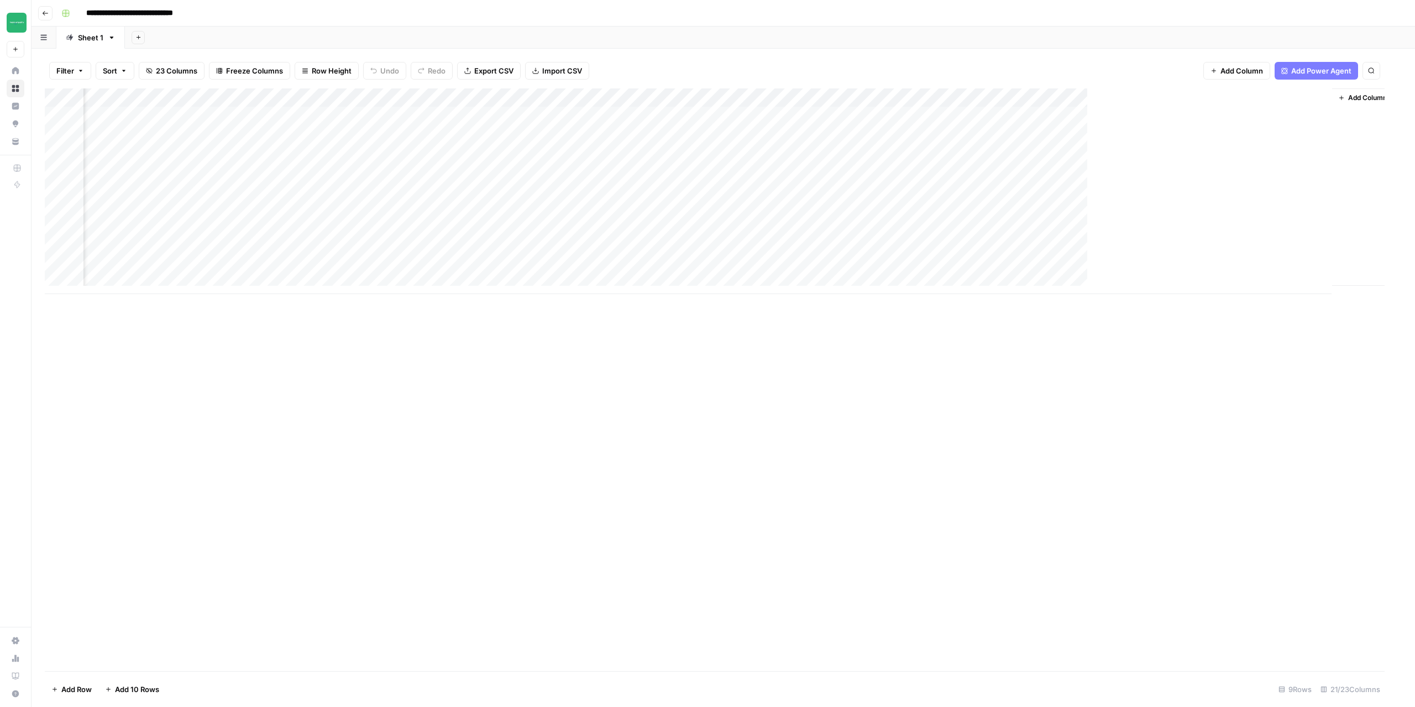
scroll to position [0, 1030]
click at [1039, 133] on div "Add Column" at bounding box center [723, 191] width 1357 height 206
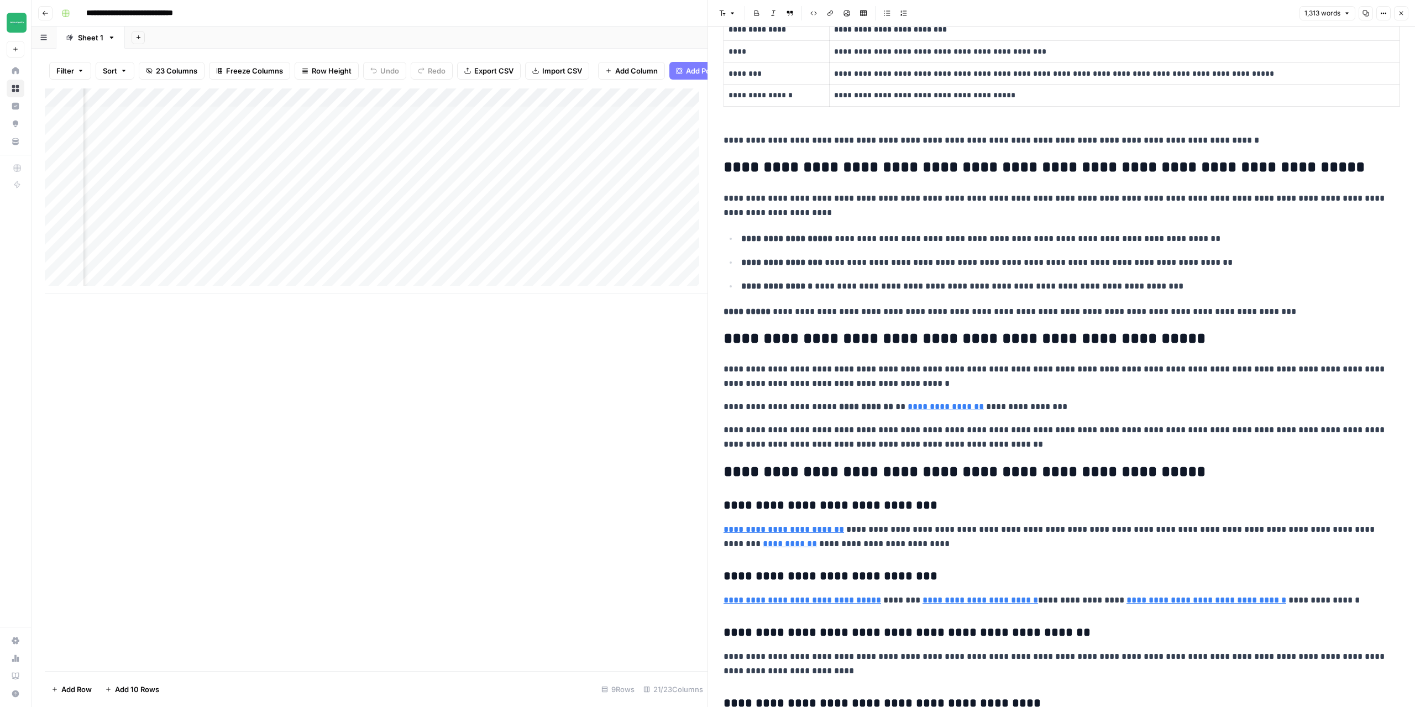
scroll to position [2316, 0]
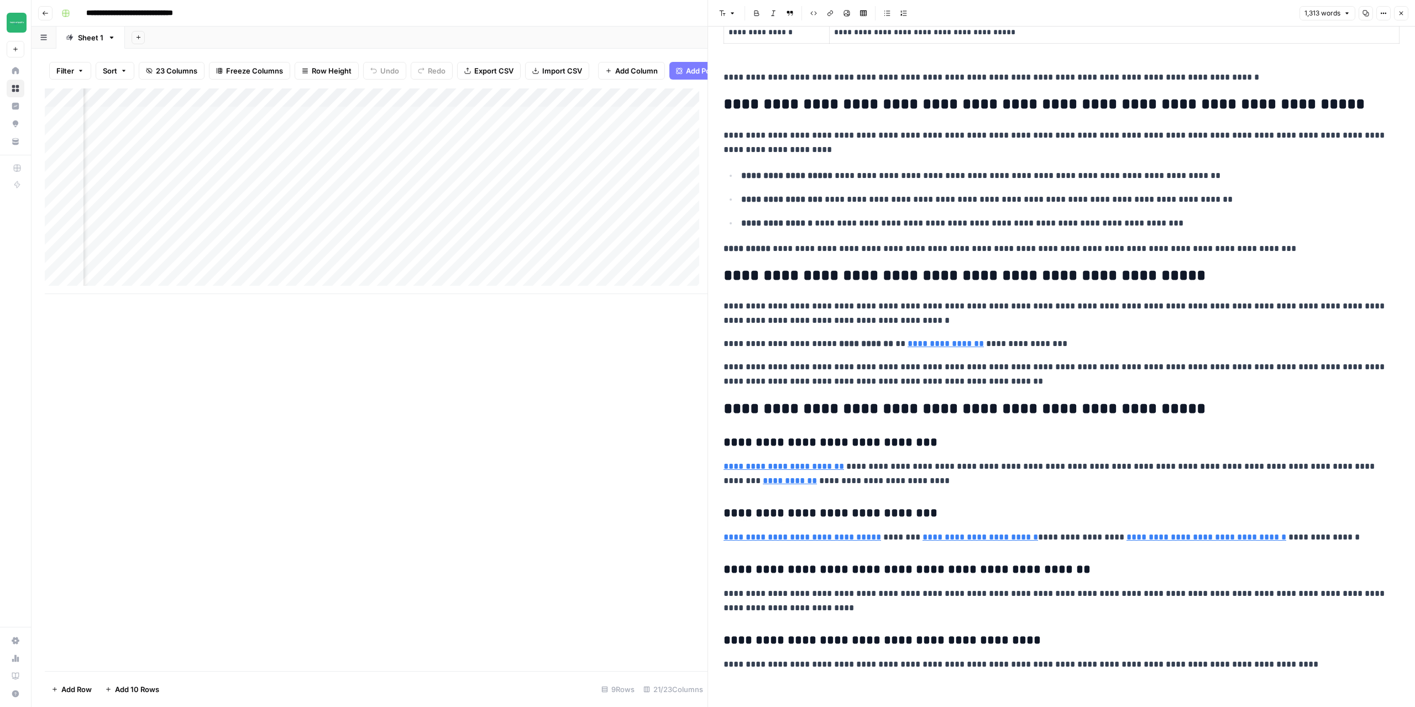
type input "[URL][DOMAIN_NAME]"
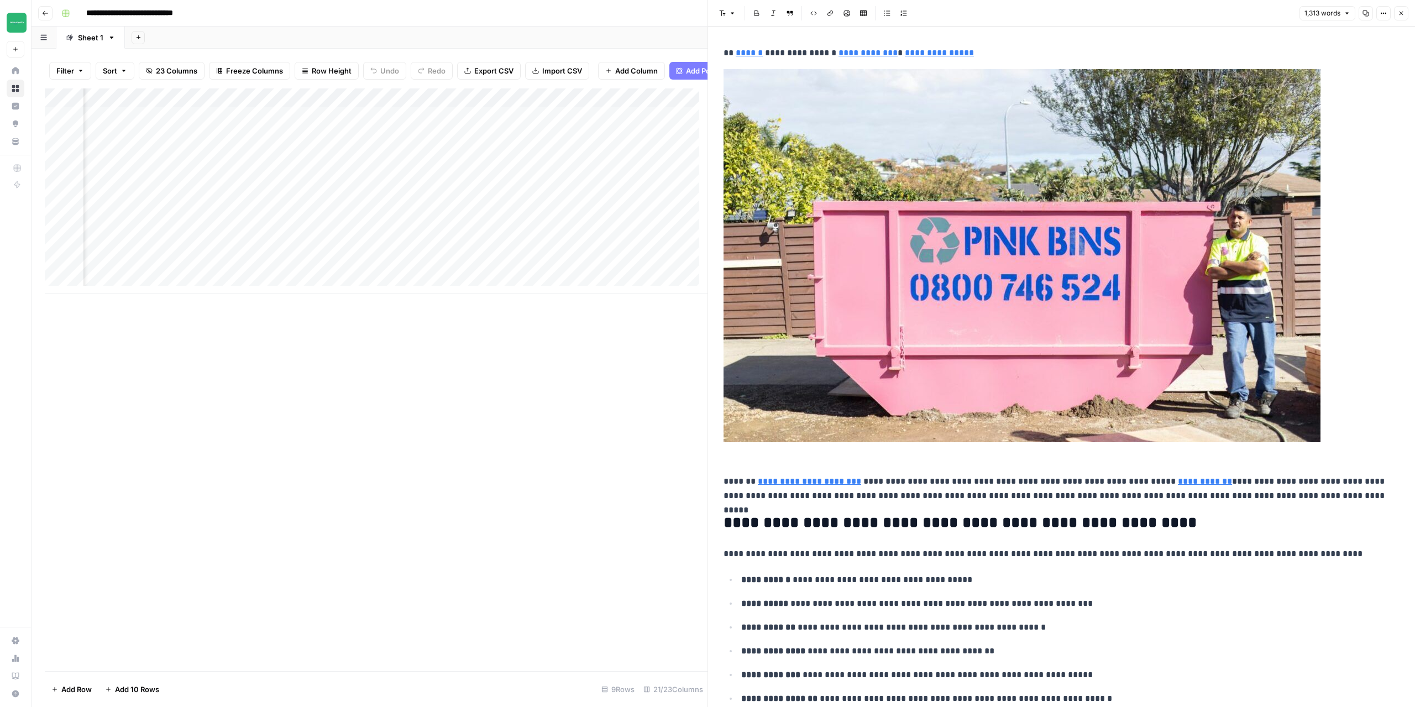
scroll to position [0, 0]
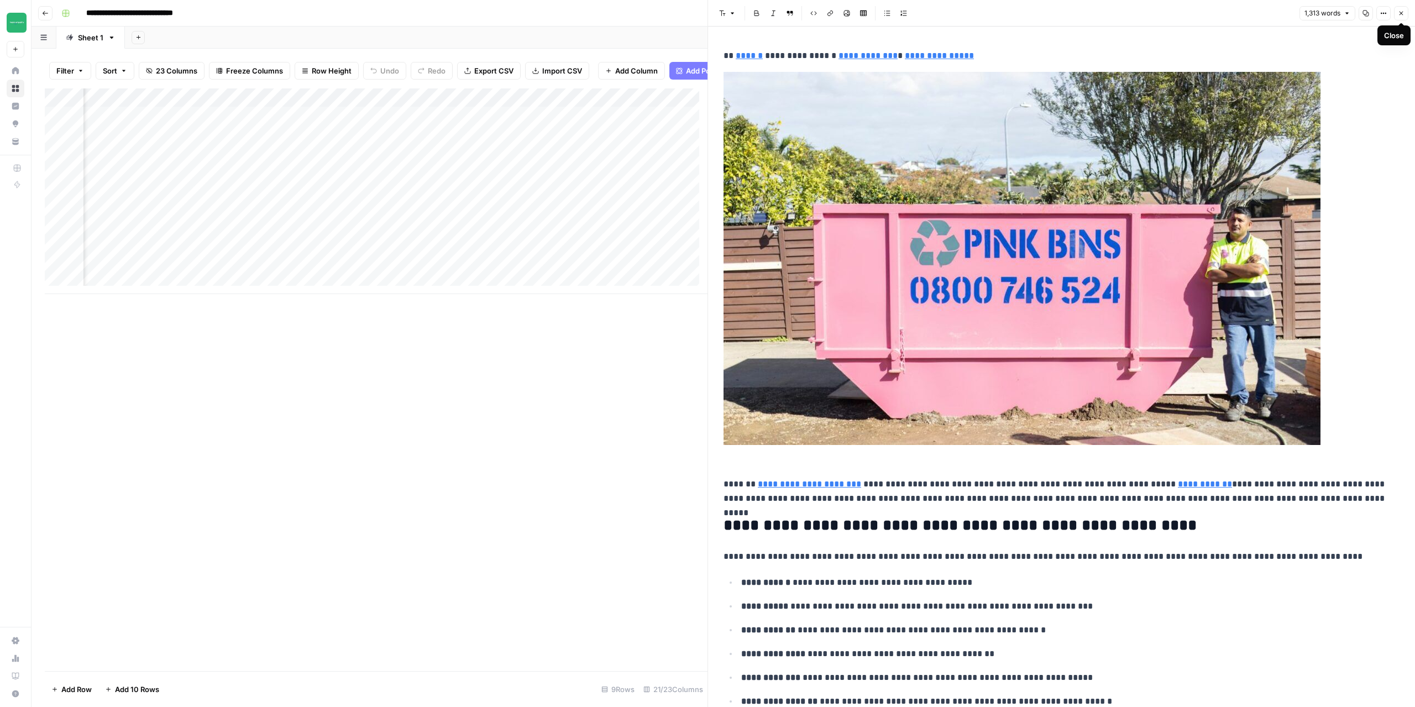
click at [1404, 16] on icon "button" at bounding box center [1401, 13] width 7 height 7
